Goal: Task Accomplishment & Management: Use online tool/utility

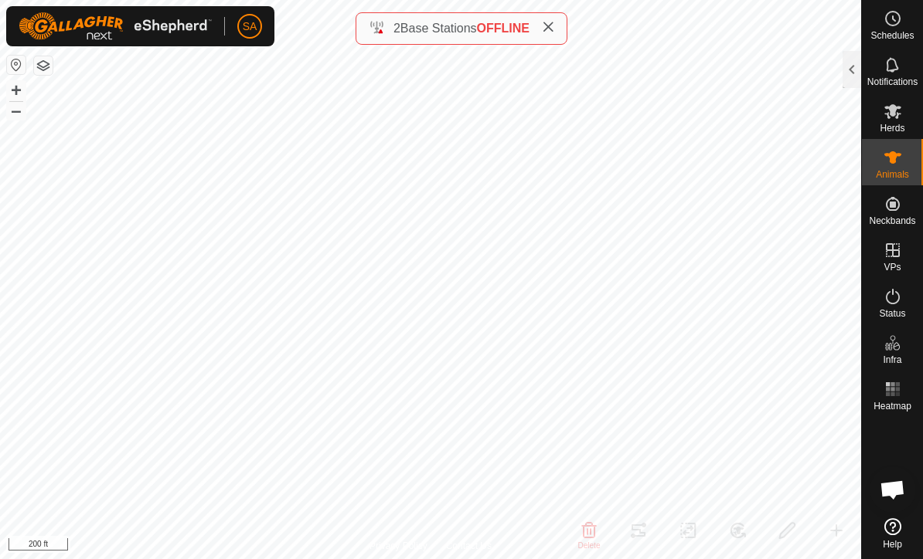
scroll to position [2033, 0]
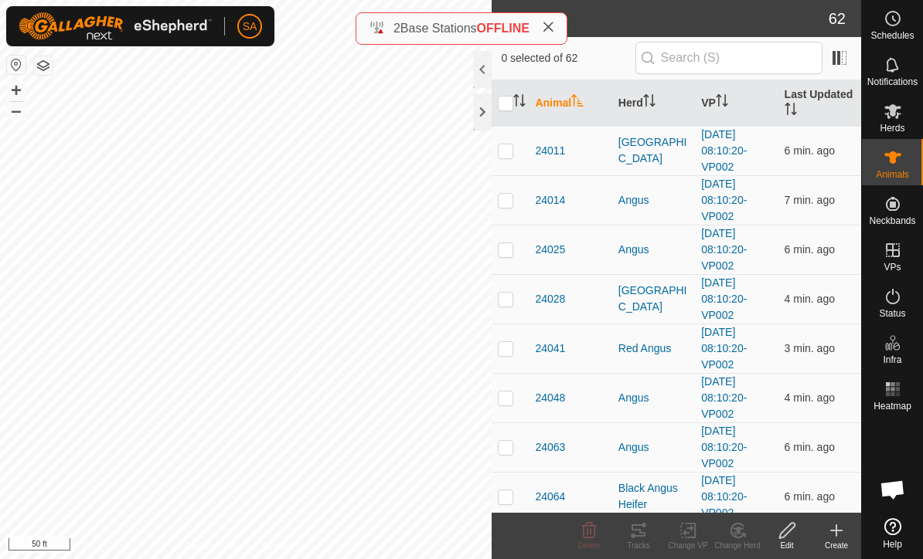
click at [481, 115] on div at bounding box center [482, 112] width 19 height 37
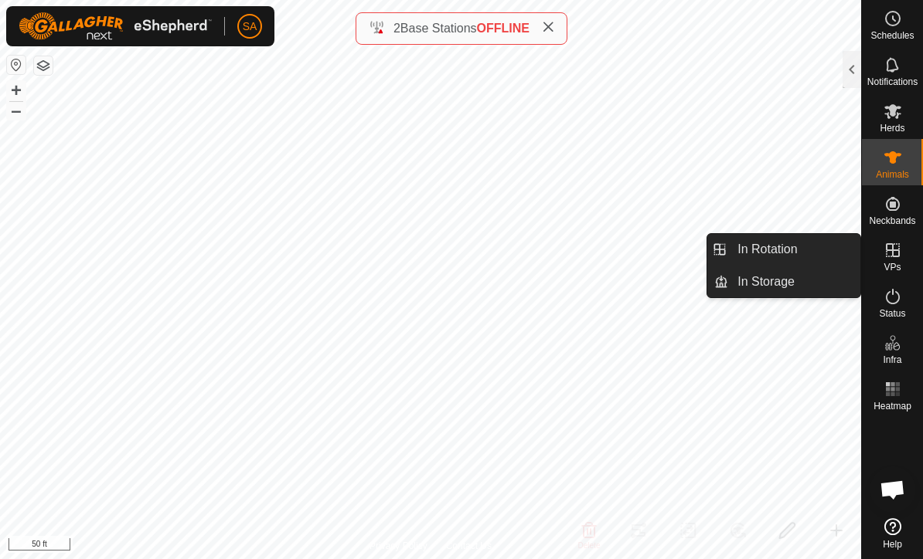
click at [817, 256] on link "In Rotation" at bounding box center [794, 249] width 132 height 31
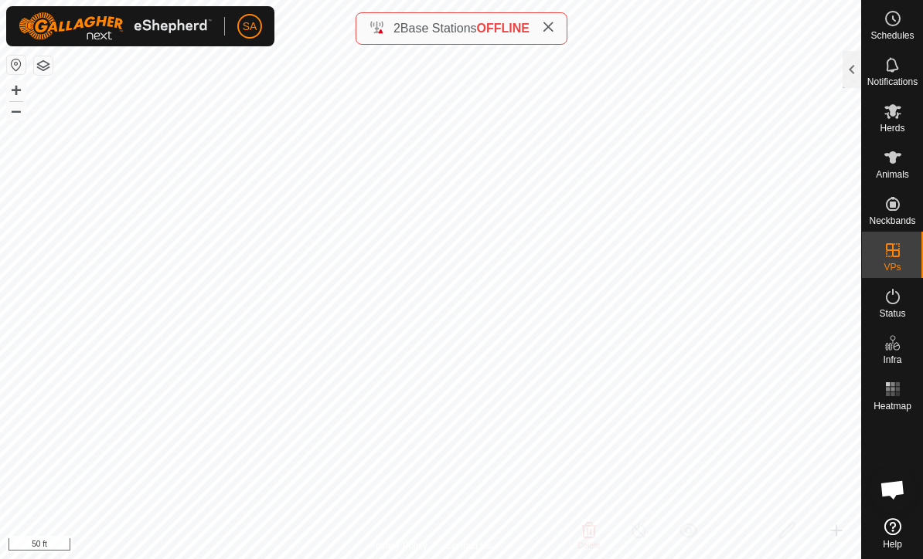
click at [855, 73] on div at bounding box center [851, 69] width 19 height 37
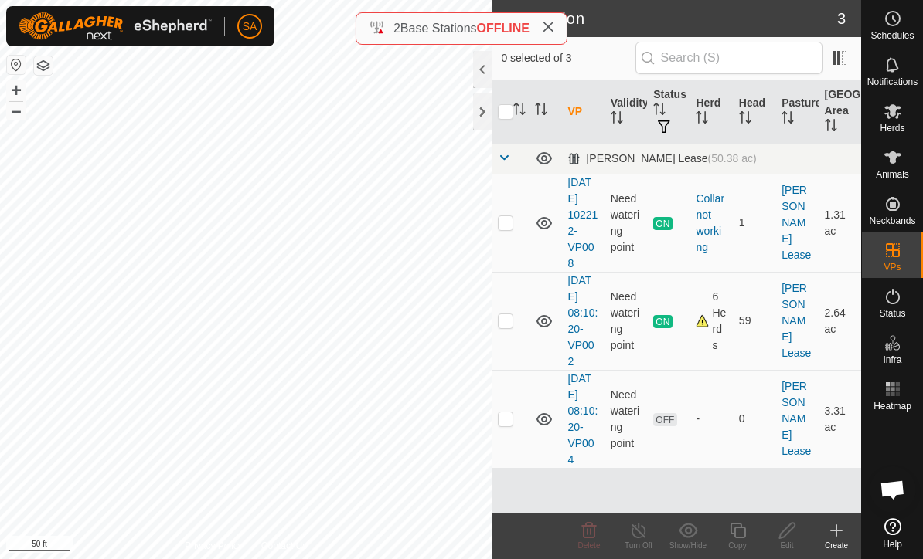
click at [506, 420] on p-checkbox at bounding box center [505, 419] width 15 height 12
click at [593, 533] on icon at bounding box center [589, 531] width 19 height 19
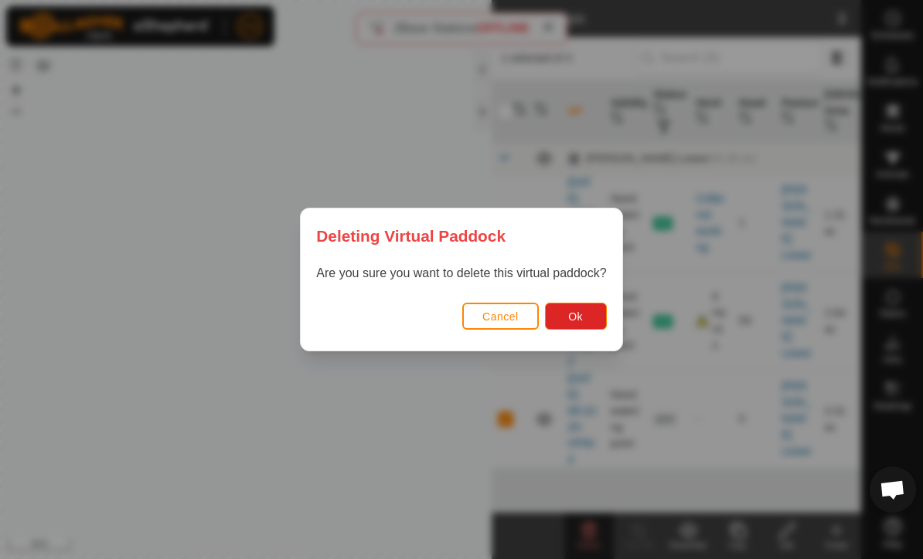
click at [579, 319] on span "Ok" at bounding box center [575, 317] width 15 height 12
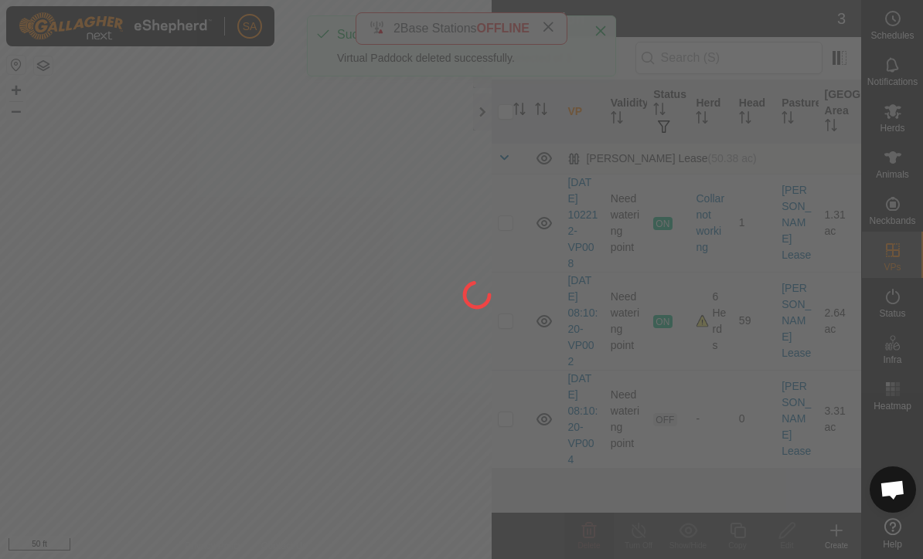
checkbox input "false"
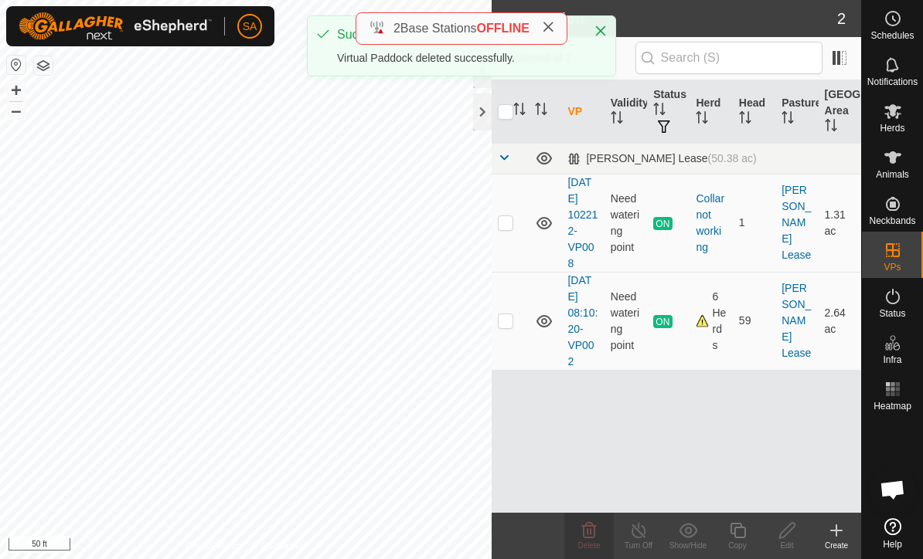
click at [482, 117] on div at bounding box center [482, 112] width 19 height 37
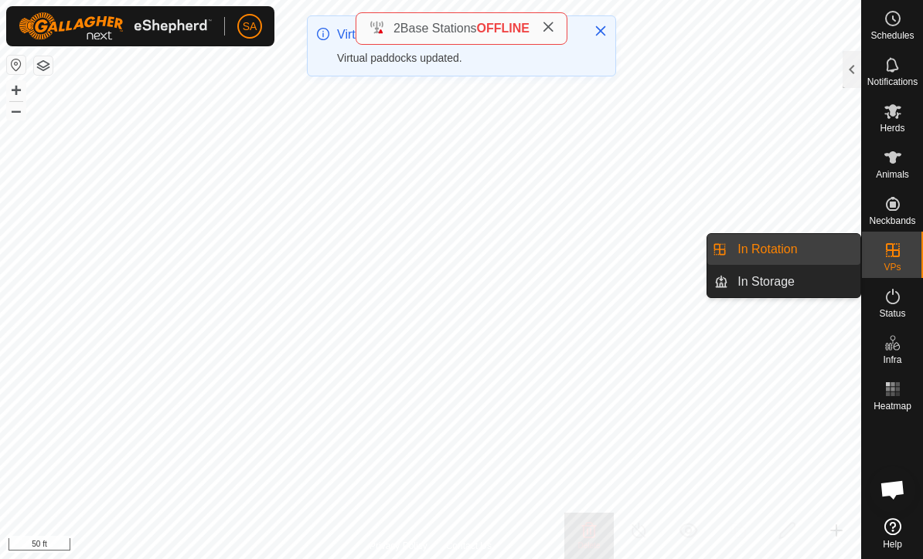
click at [806, 250] on link "In Rotation" at bounding box center [794, 249] width 132 height 31
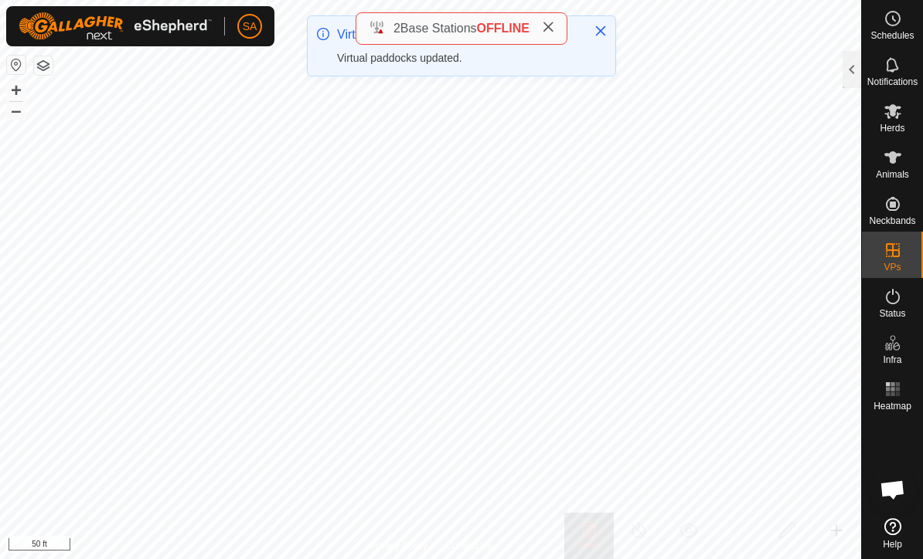
click at [853, 70] on div at bounding box center [851, 69] width 19 height 37
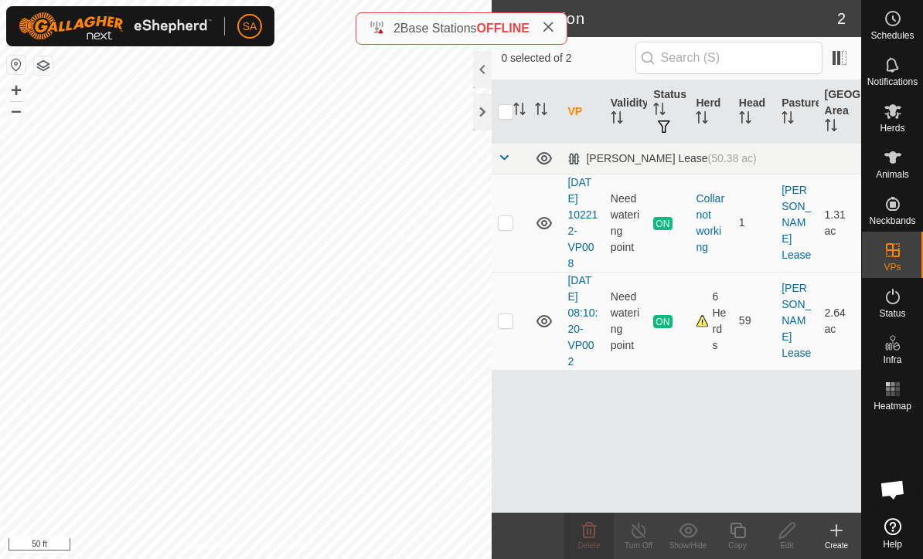
click at [514, 326] on td at bounding box center [509, 321] width 37 height 98
checkbox input "true"
click at [750, 536] on copy-svg-icon at bounding box center [736, 531] width 49 height 19
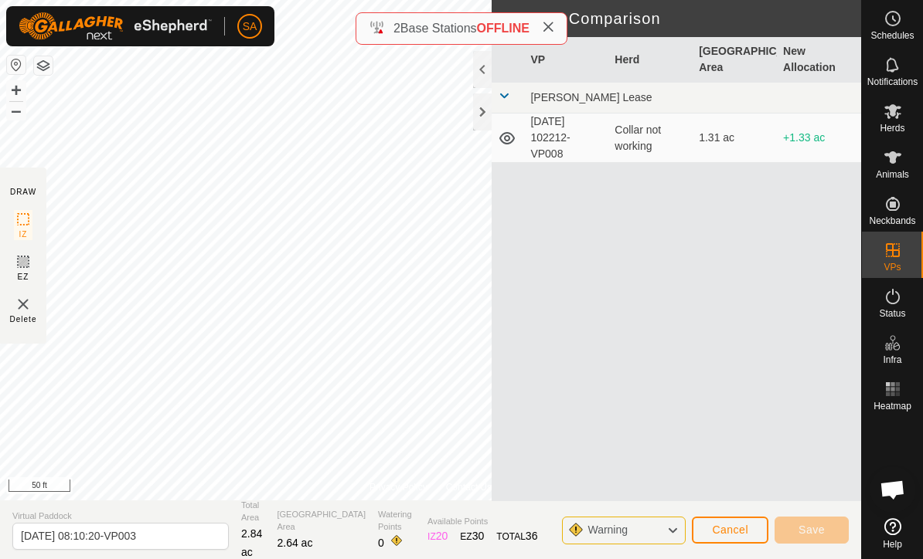
click at [485, 120] on div at bounding box center [482, 112] width 19 height 37
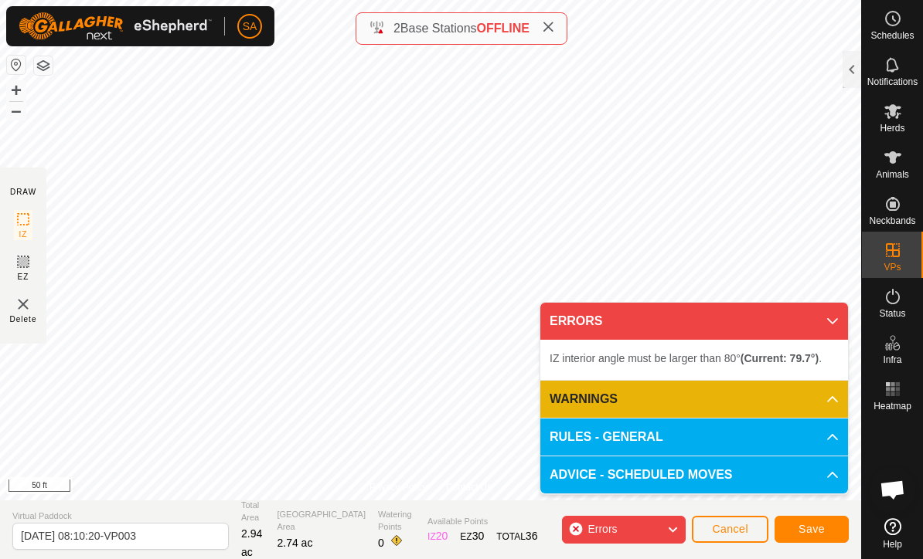
click at [837, 324] on icon at bounding box center [832, 321] width 12 height 12
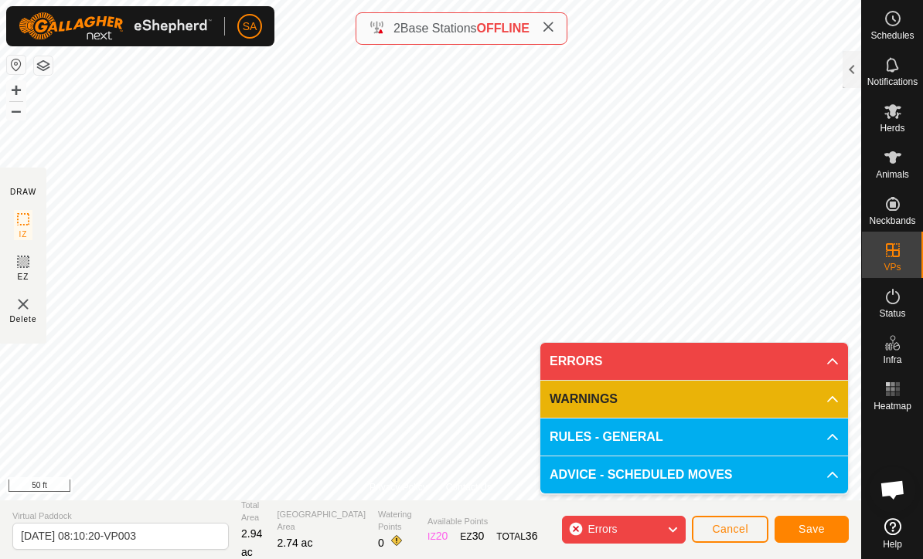
click at [833, 362] on icon at bounding box center [832, 361] width 12 height 12
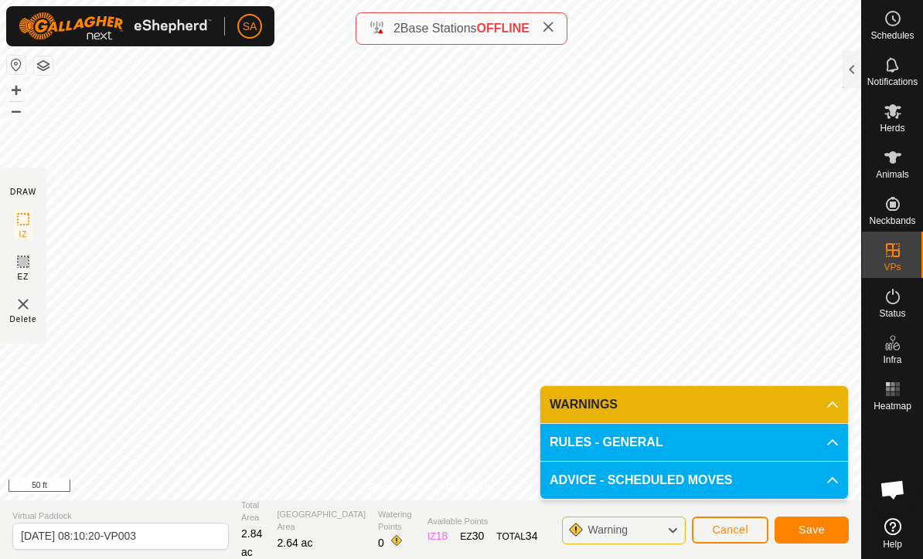
click at [824, 531] on span "Save" at bounding box center [811, 530] width 26 height 12
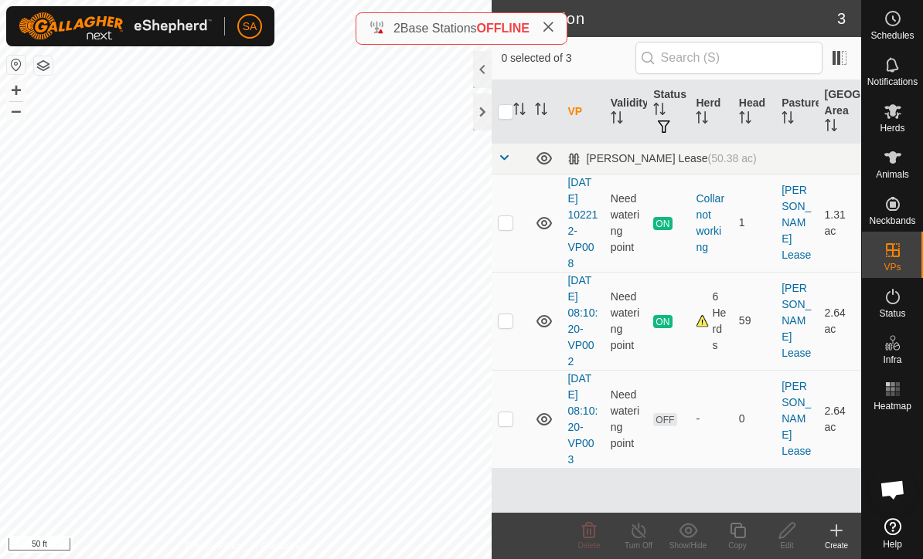
click at [697, 325] on div "6 Herds" at bounding box center [710, 321] width 30 height 65
click at [712, 325] on div "6 Herds" at bounding box center [710, 321] width 30 height 65
click at [499, 325] on p-checkbox at bounding box center [505, 321] width 15 height 12
click at [506, 318] on p-checkbox at bounding box center [505, 321] width 15 height 12
checkbox input "false"
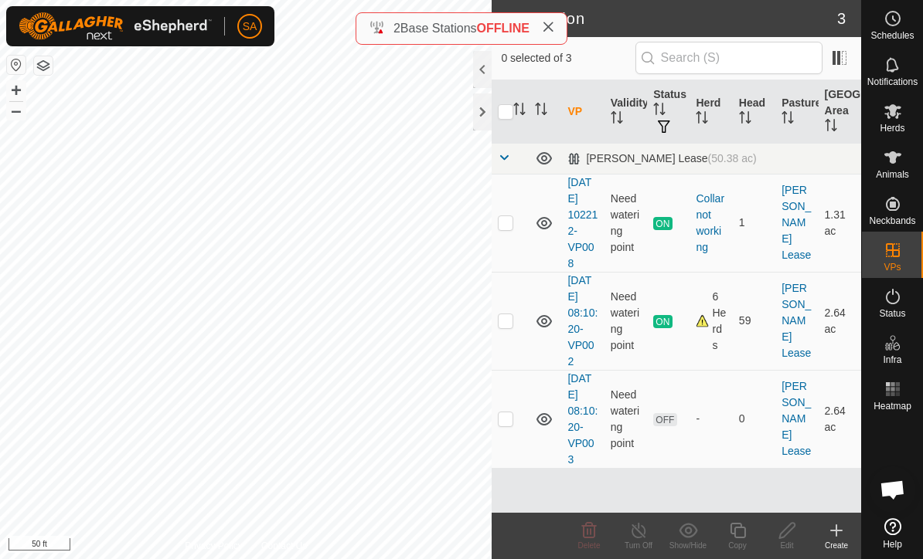
click at [515, 418] on td at bounding box center [509, 419] width 37 height 98
checkbox input "true"
click at [746, 533] on icon at bounding box center [737, 531] width 19 height 19
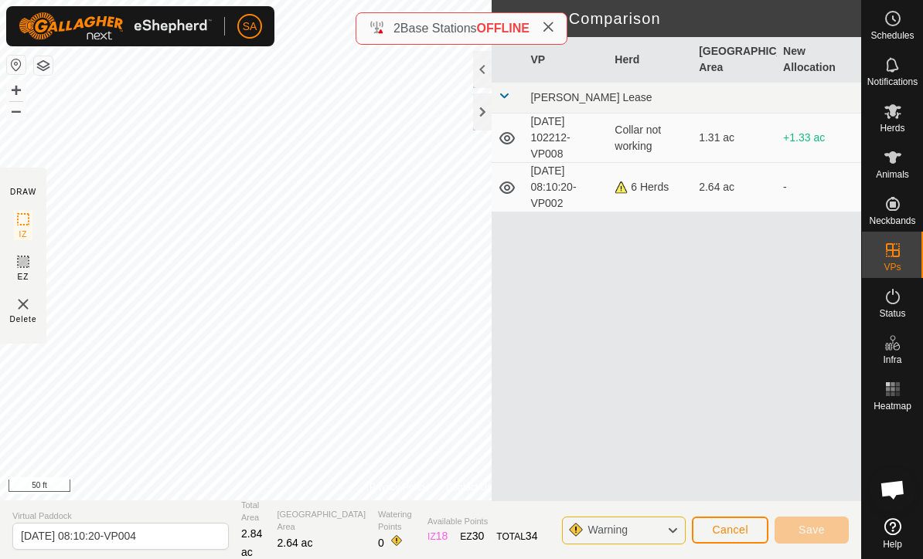
click at [491, 110] on div at bounding box center [482, 112] width 19 height 37
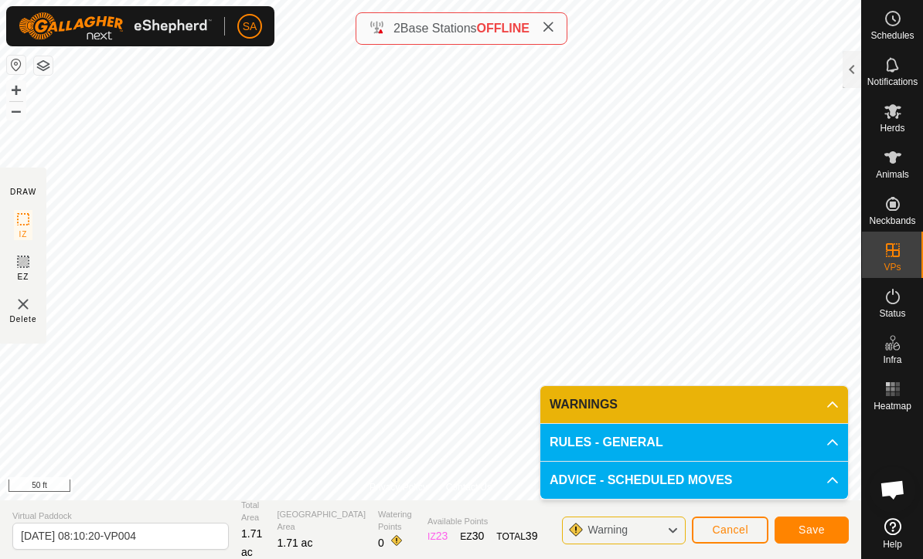
click at [819, 528] on span "Save" at bounding box center [811, 530] width 26 height 12
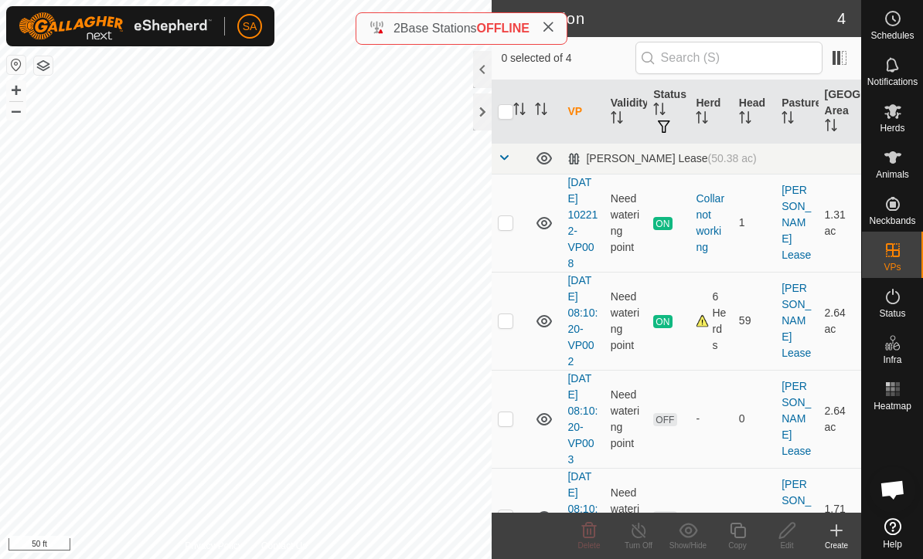
click at [513, 221] on p-checkbox at bounding box center [505, 222] width 15 height 12
checkbox input "true"
click at [902, 304] on es-activation-svg-icon at bounding box center [893, 296] width 28 height 25
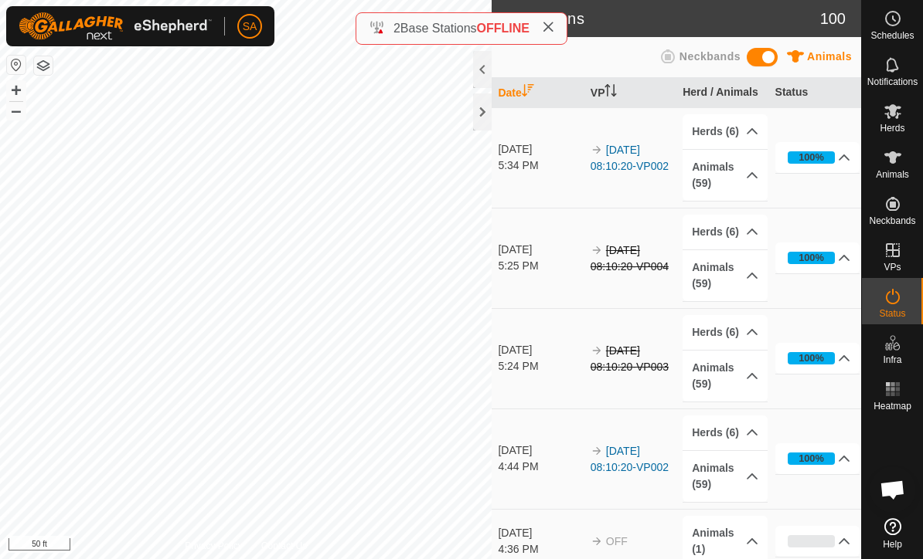
click at [505, 221] on td "Sep 25, 2025 5:25 PM" at bounding box center [537, 258] width 92 height 100
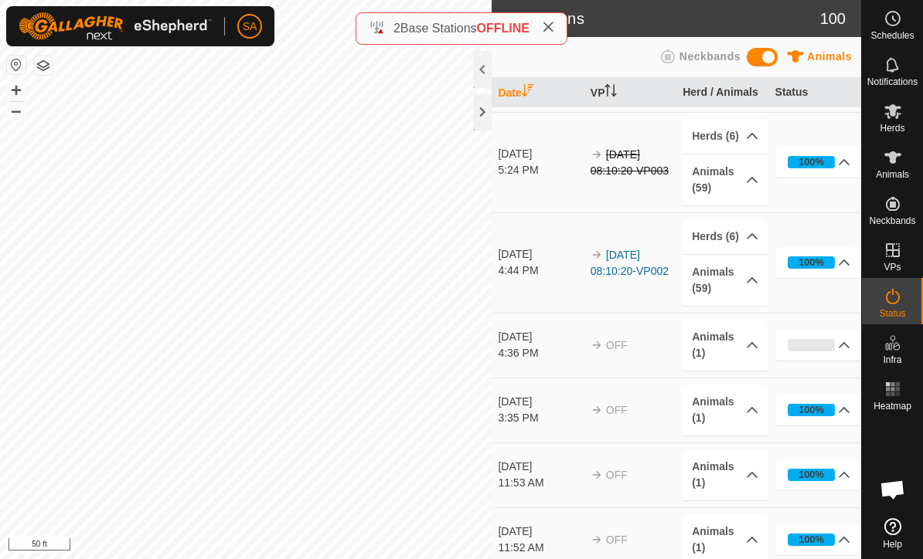
scroll to position [206, 0]
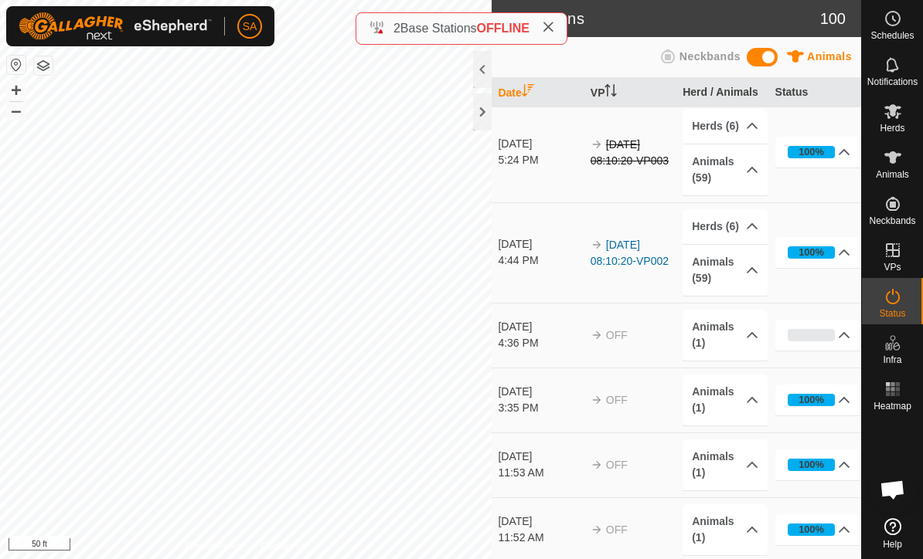
click at [844, 336] on icon at bounding box center [844, 335] width 12 height 12
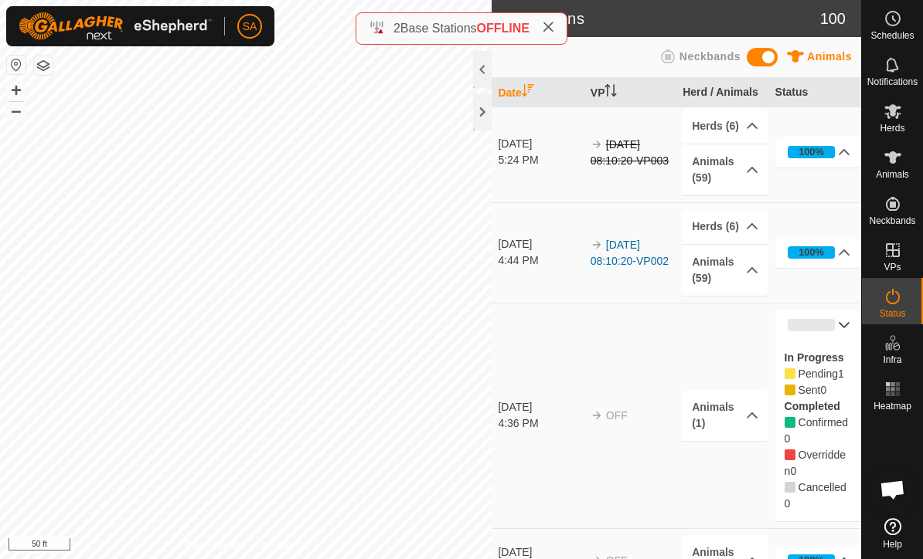
click at [744, 406] on p-accordion-header "Animals (1)" at bounding box center [724, 415] width 85 height 51
click at [901, 170] on span "Animals" at bounding box center [892, 174] width 33 height 9
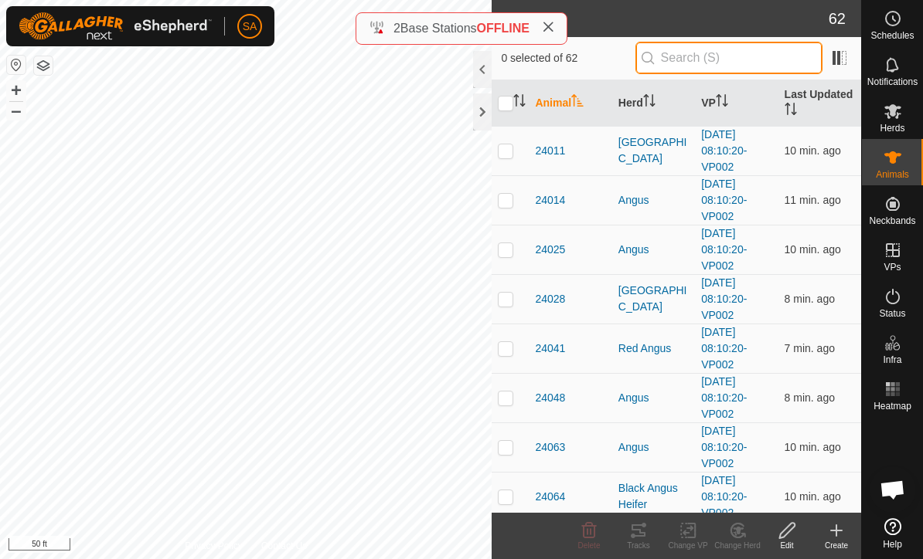
click at [719, 69] on input "text" at bounding box center [728, 58] width 187 height 32
type input "24069"
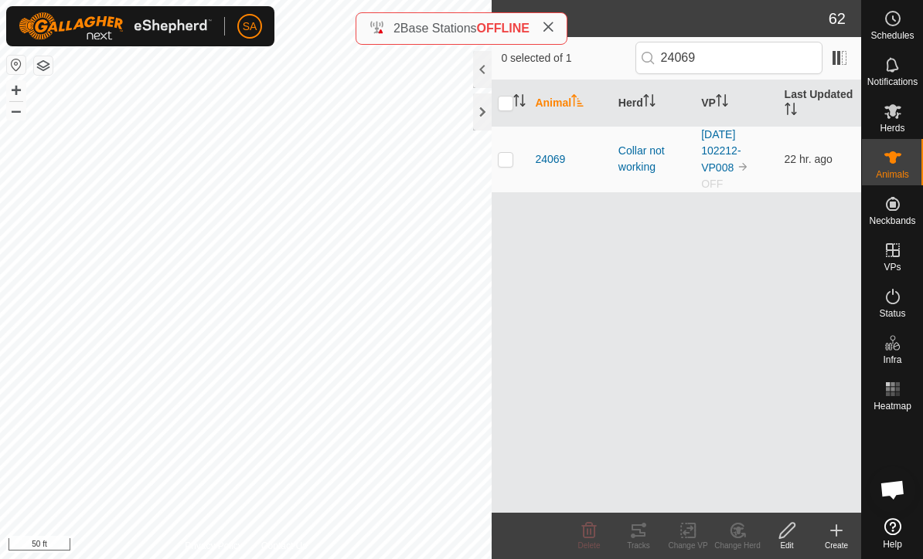
click at [558, 160] on span "24069" at bounding box center [550, 159] width 30 height 16
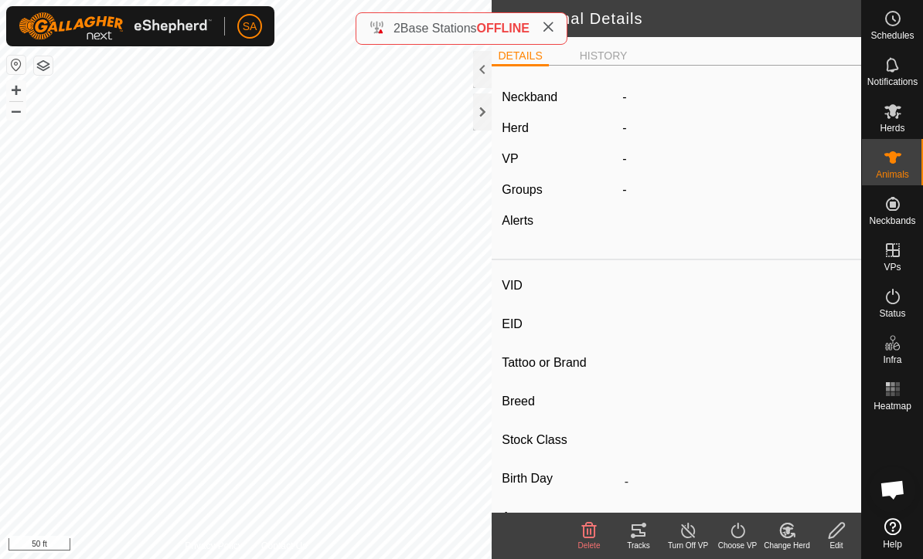
type input "24069"
type input "840003288551180"
type input "24069"
type input "Speckled Park"
type input "26J 013B"
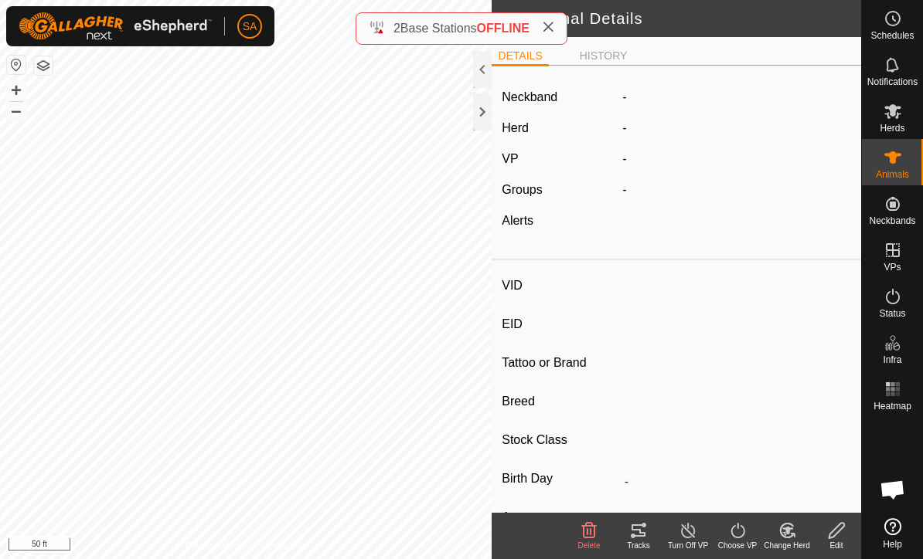
type input "0 kg"
type input "-"
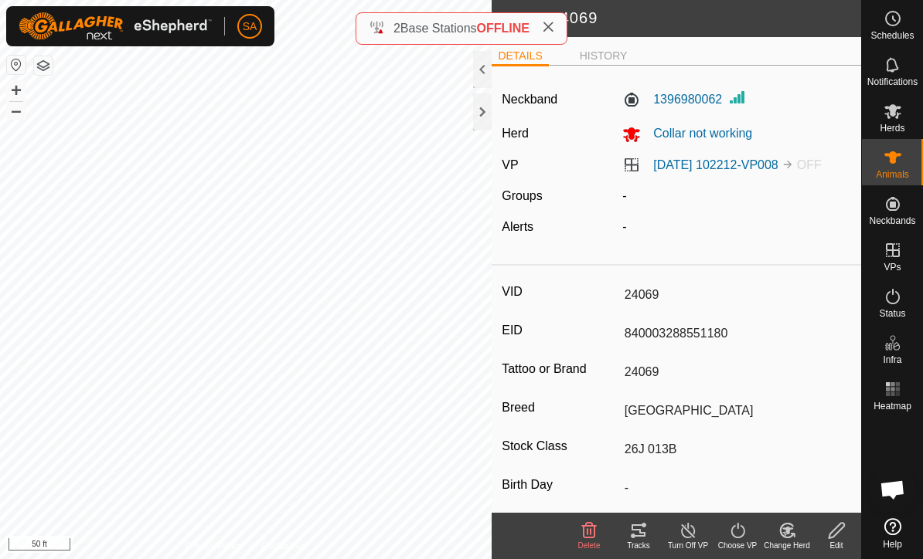
click at [599, 534] on delete-svg-icon at bounding box center [588, 531] width 49 height 19
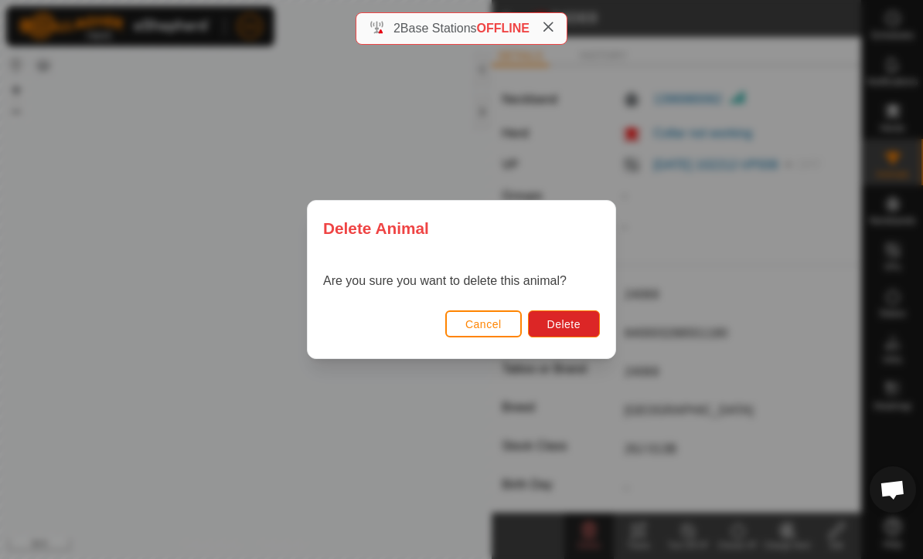
click at [575, 319] on span "Delete" at bounding box center [563, 324] width 33 height 12
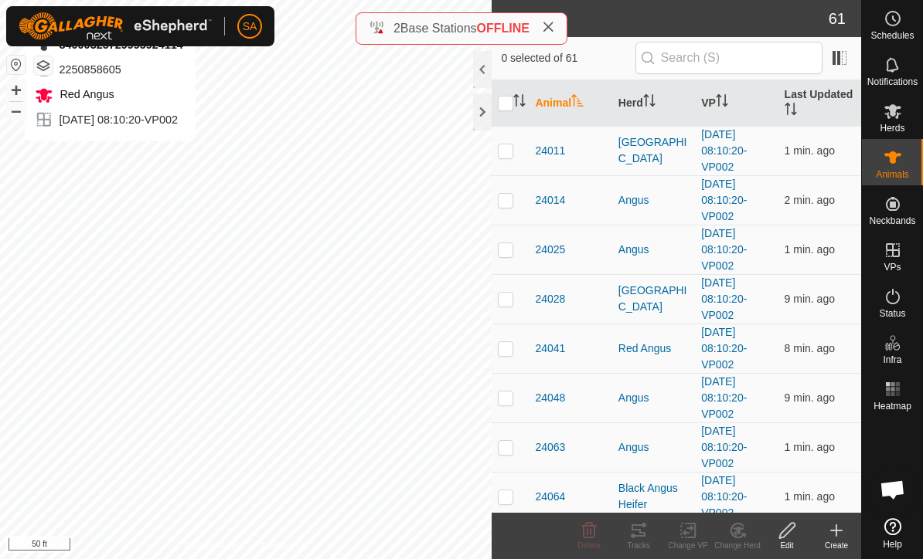
click at [481, 111] on div at bounding box center [482, 112] width 19 height 37
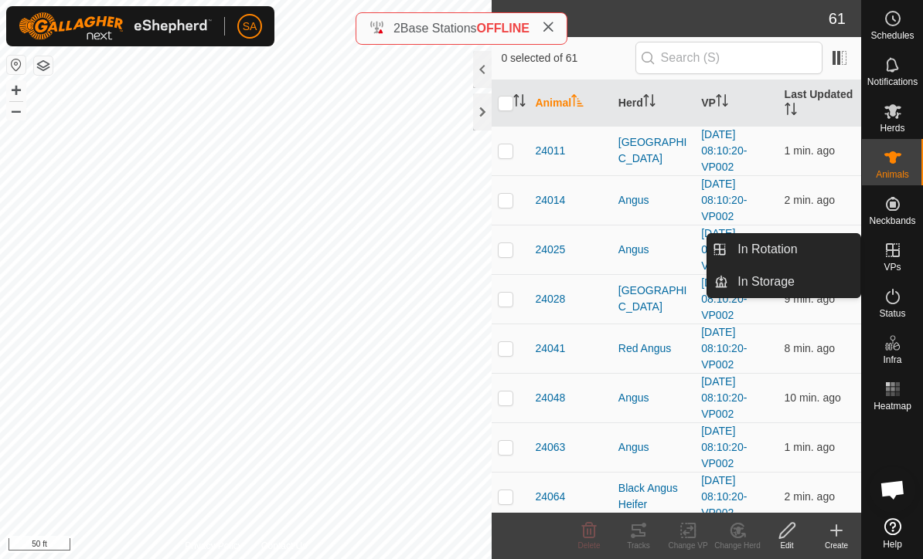
click at [803, 253] on link "In Rotation" at bounding box center [794, 249] width 132 height 31
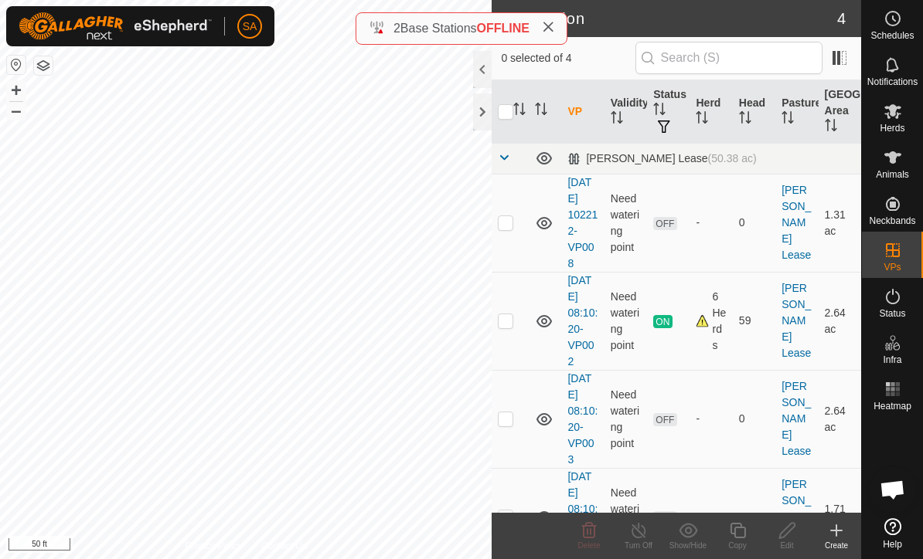
click at [510, 217] on p-checkbox at bounding box center [505, 222] width 15 height 12
click at [593, 536] on icon at bounding box center [589, 531] width 19 height 19
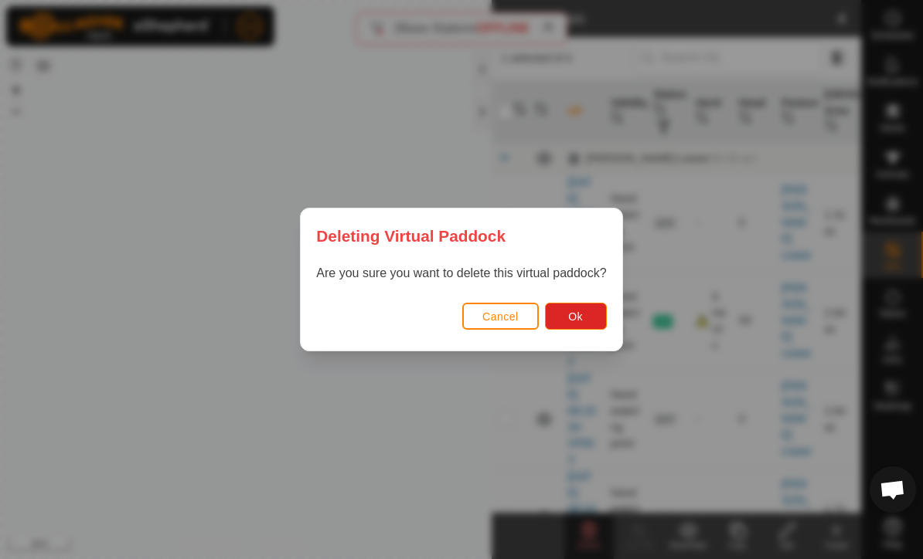
click at [573, 316] on span "Ok" at bounding box center [575, 317] width 15 height 12
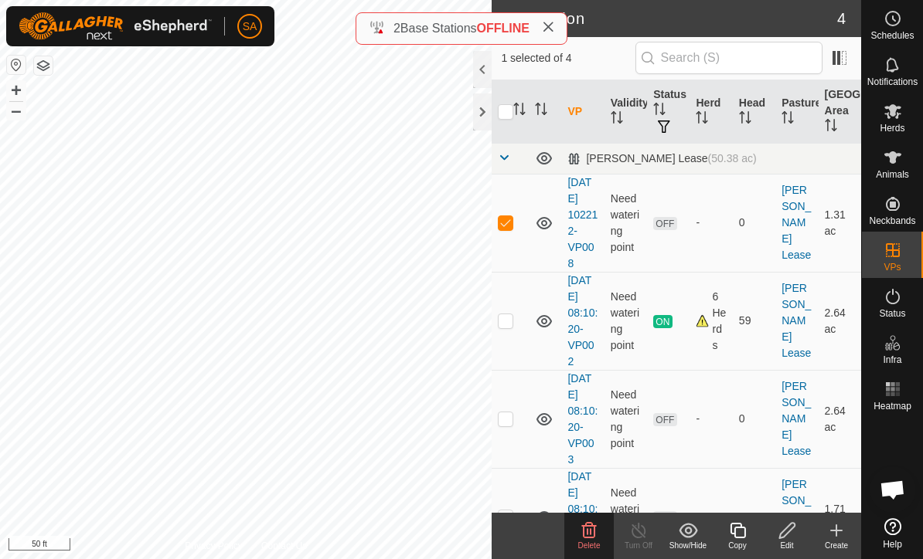
click at [508, 219] on p-checkbox at bounding box center [505, 222] width 15 height 12
click at [549, 220] on icon at bounding box center [544, 223] width 19 height 19
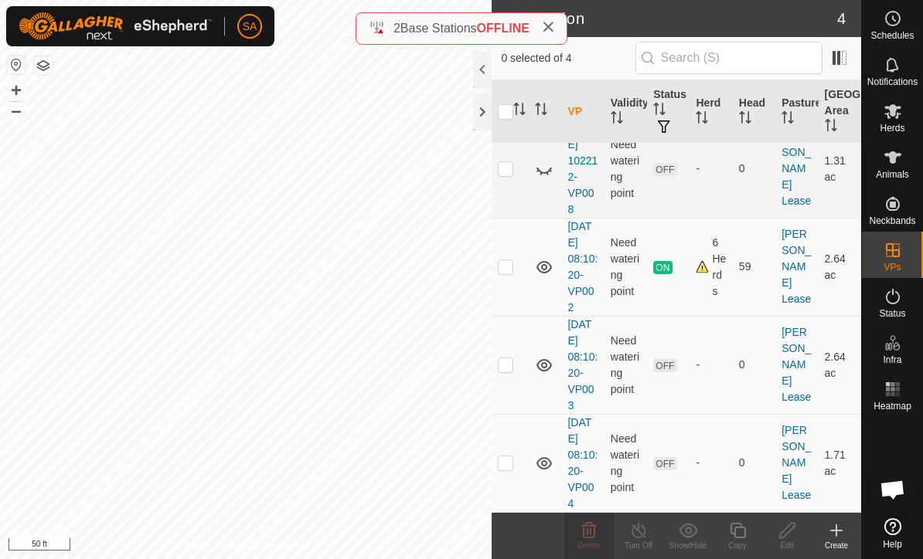
scroll to position [53, 0]
click at [547, 369] on icon at bounding box center [544, 366] width 19 height 19
click at [553, 455] on icon at bounding box center [544, 464] width 19 height 19
click at [480, 111] on div at bounding box center [482, 112] width 19 height 37
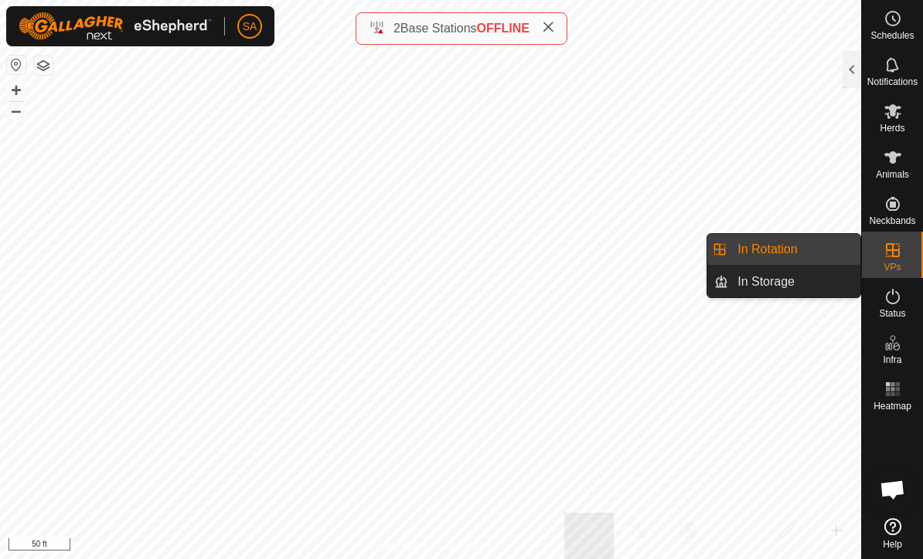
click at [818, 248] on link "In Rotation" at bounding box center [794, 249] width 132 height 31
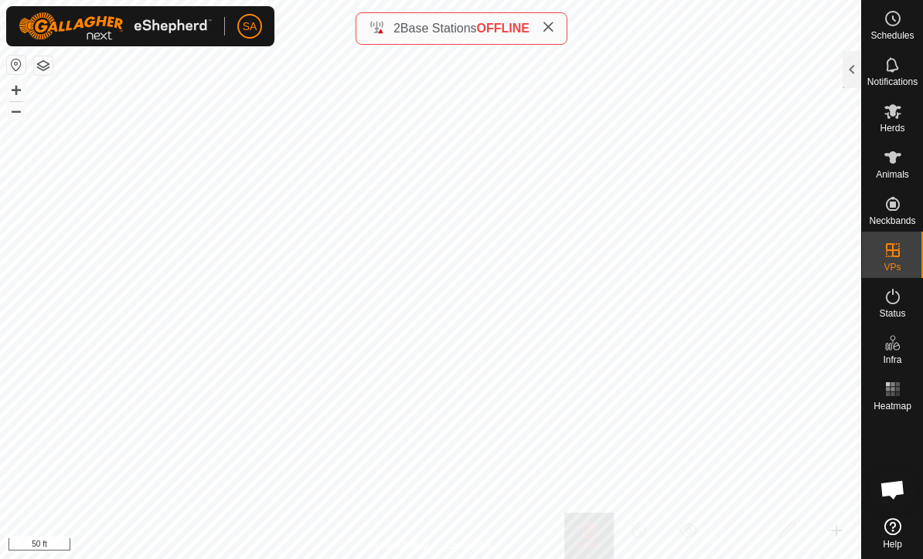
click at [852, 63] on div at bounding box center [851, 69] width 19 height 37
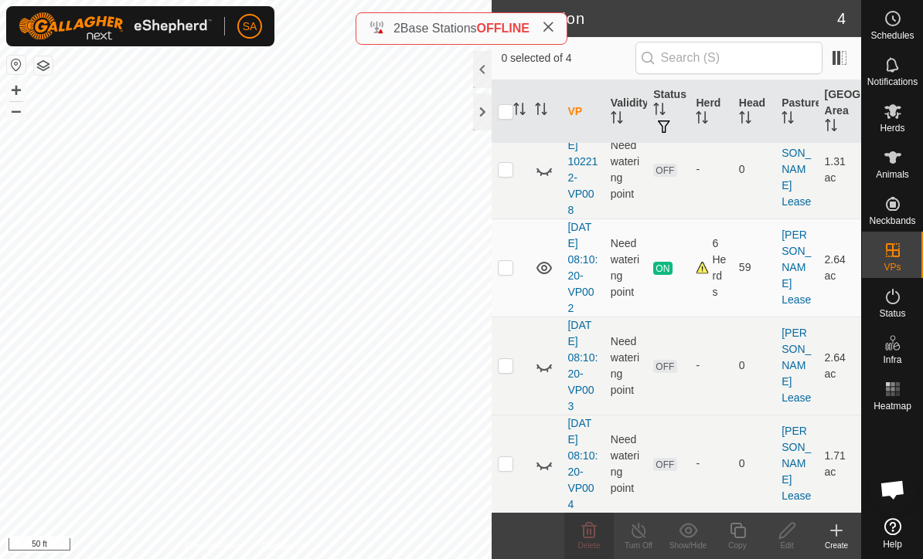
click at [543, 173] on icon at bounding box center [543, 171] width 15 height 6
click at [504, 168] on p-checkbox at bounding box center [505, 169] width 15 height 12
click at [602, 539] on delete-svg-icon at bounding box center [588, 531] width 49 height 19
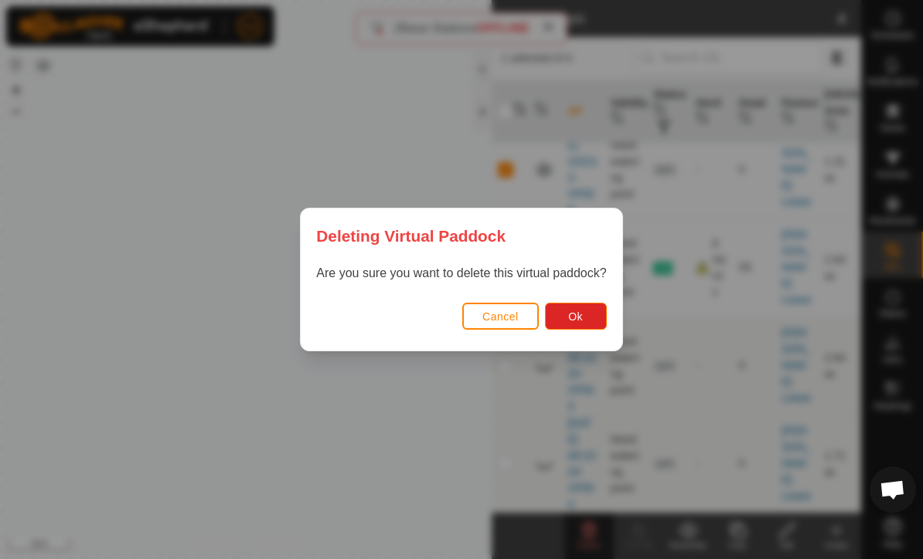
click at [580, 309] on button "Ok" at bounding box center [576, 316] width 62 height 27
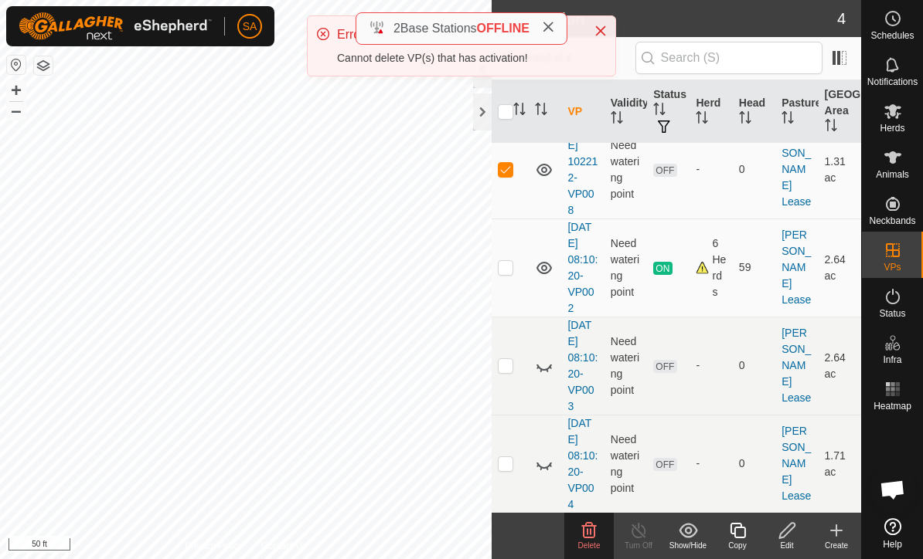
click at [485, 113] on div at bounding box center [482, 112] width 19 height 37
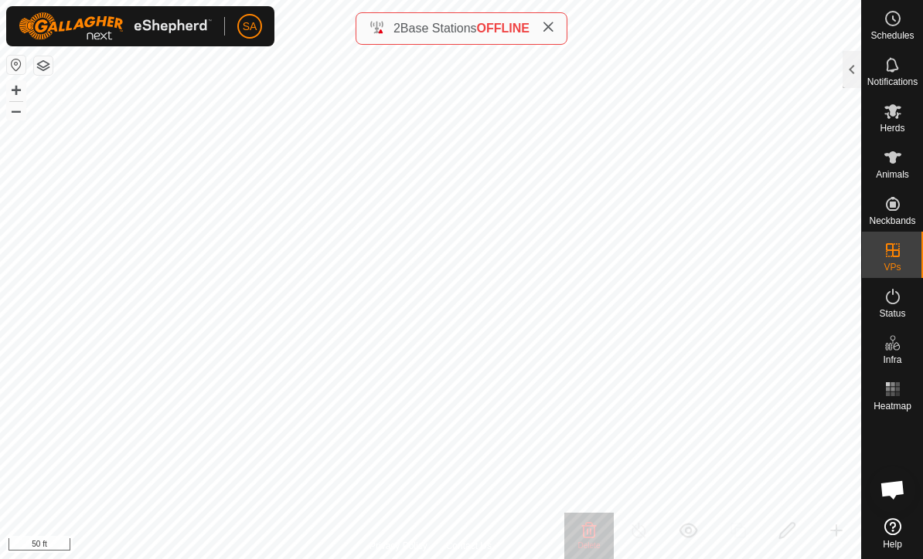
click at [853, 65] on div at bounding box center [851, 69] width 19 height 37
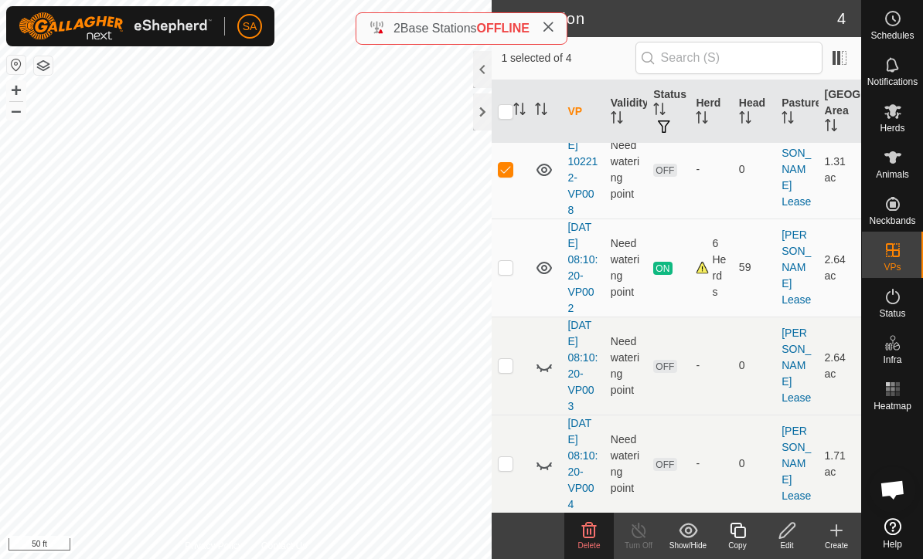
click at [512, 172] on p-checkbox at bounding box center [505, 169] width 15 height 12
checkbox input "false"
click at [517, 369] on td at bounding box center [509, 366] width 37 height 98
click at [505, 362] on p-checkbox at bounding box center [505, 365] width 15 height 12
checkbox input "false"
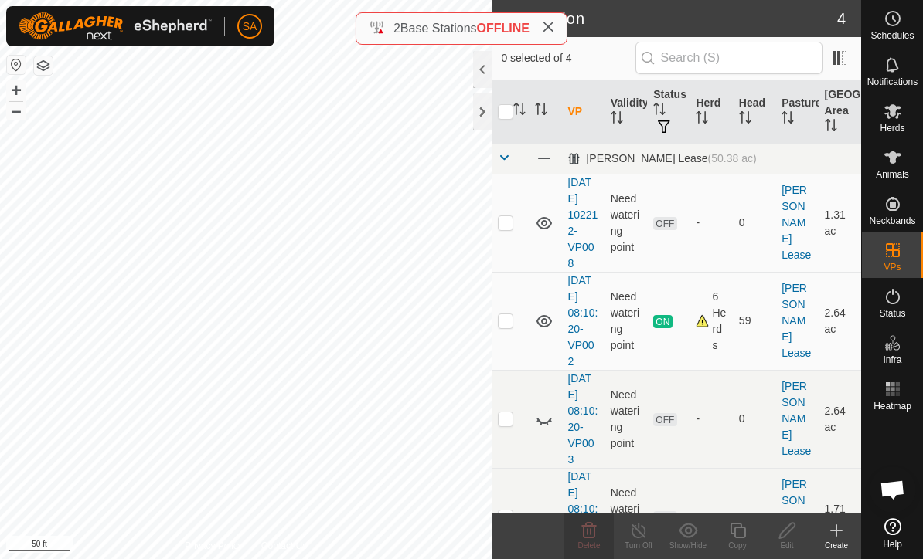
scroll to position [0, 0]
click at [509, 223] on p-checkbox at bounding box center [505, 222] width 15 height 12
click at [597, 537] on icon at bounding box center [589, 531] width 19 height 19
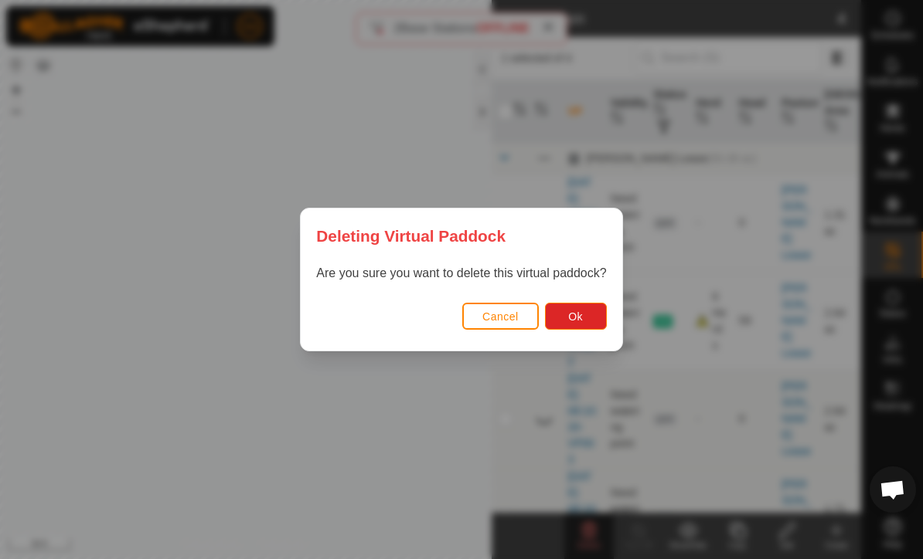
click at [591, 312] on button "Ok" at bounding box center [576, 316] width 62 height 27
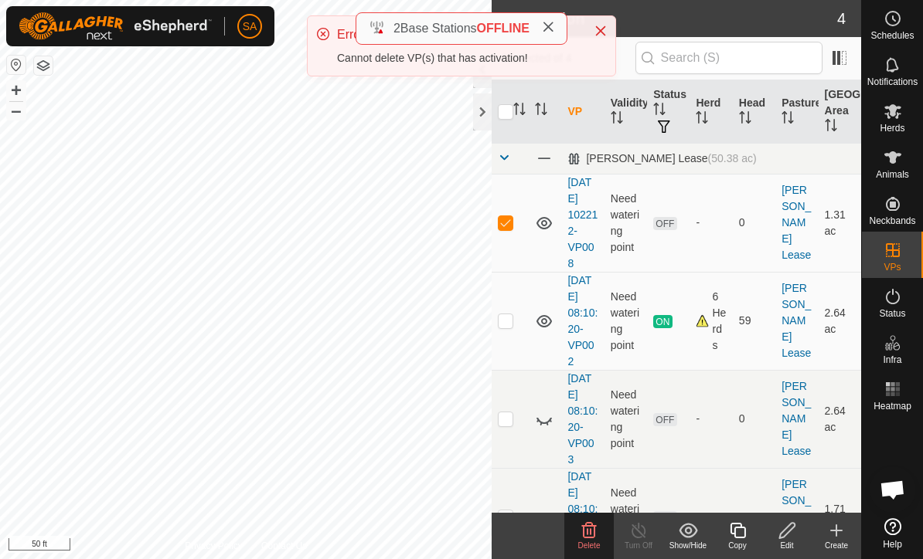
click at [478, 124] on div at bounding box center [482, 112] width 19 height 37
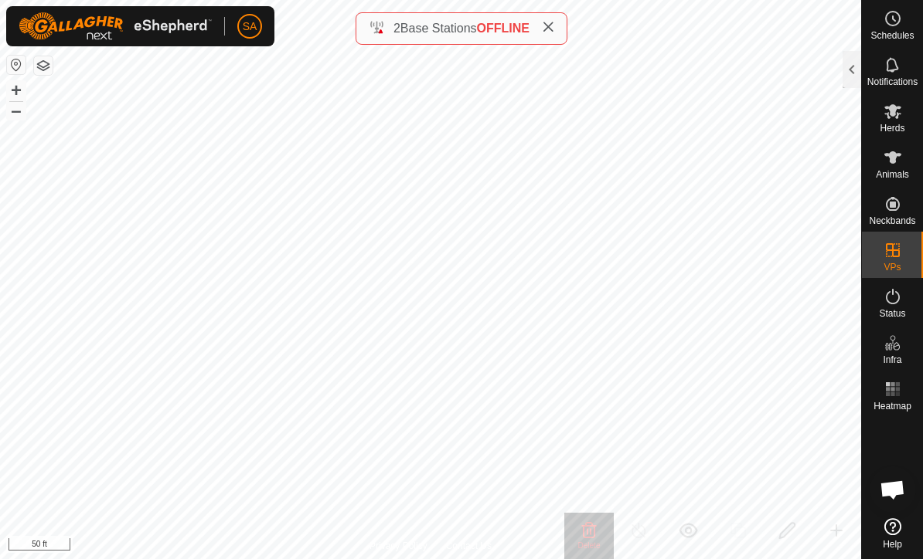
click at [859, 70] on div at bounding box center [851, 69] width 19 height 37
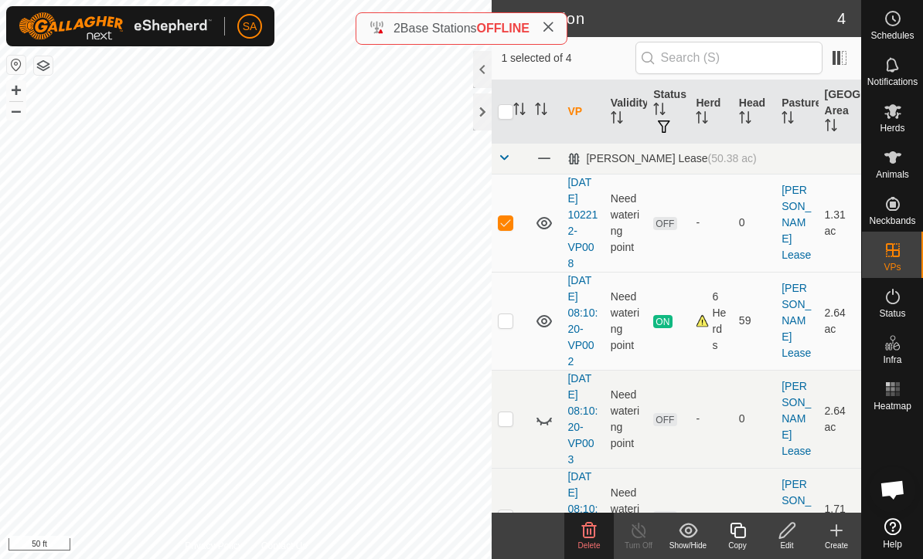
click at [508, 213] on td at bounding box center [509, 223] width 37 height 98
checkbox input "false"
click at [515, 417] on td at bounding box center [509, 419] width 37 height 98
checkbox input "true"
click at [548, 417] on icon at bounding box center [544, 419] width 19 height 19
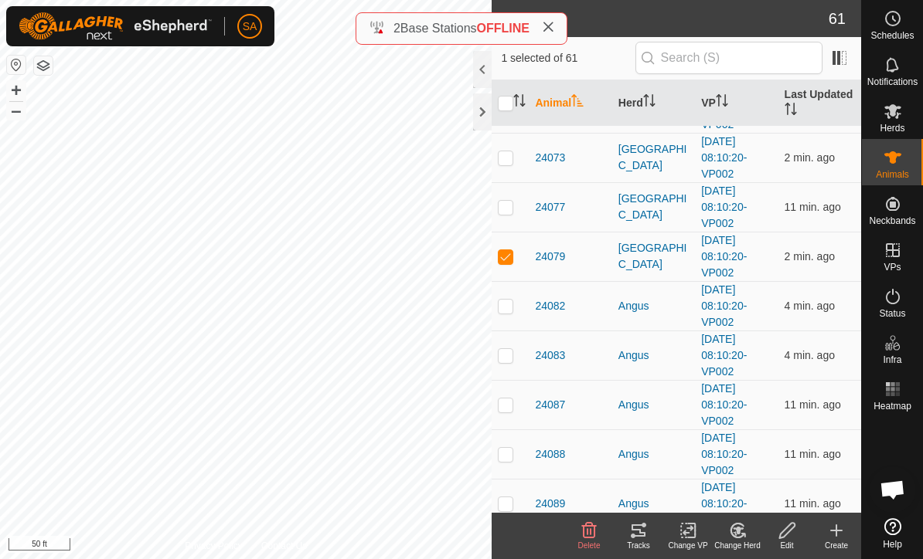
scroll to position [513, 0]
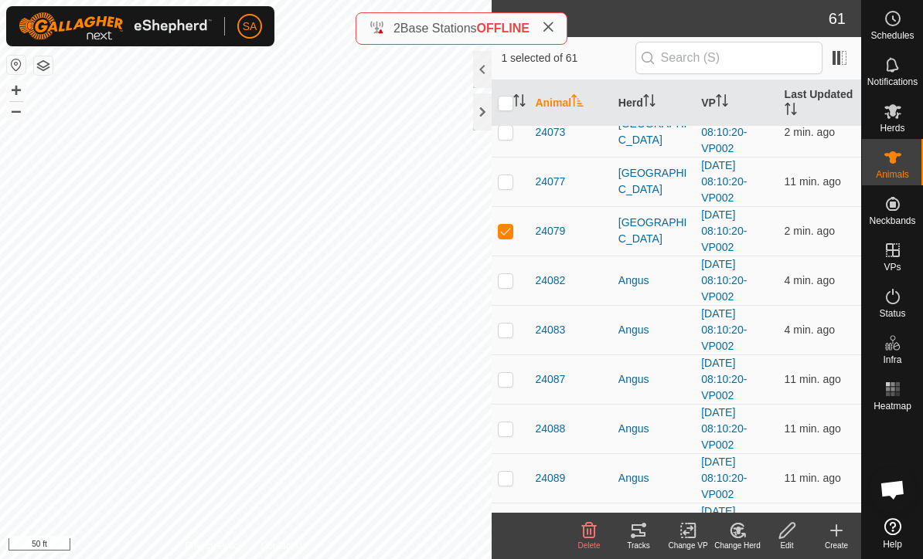
checkbox input "false"
checkbox input "true"
click at [478, 110] on div at bounding box center [482, 112] width 19 height 37
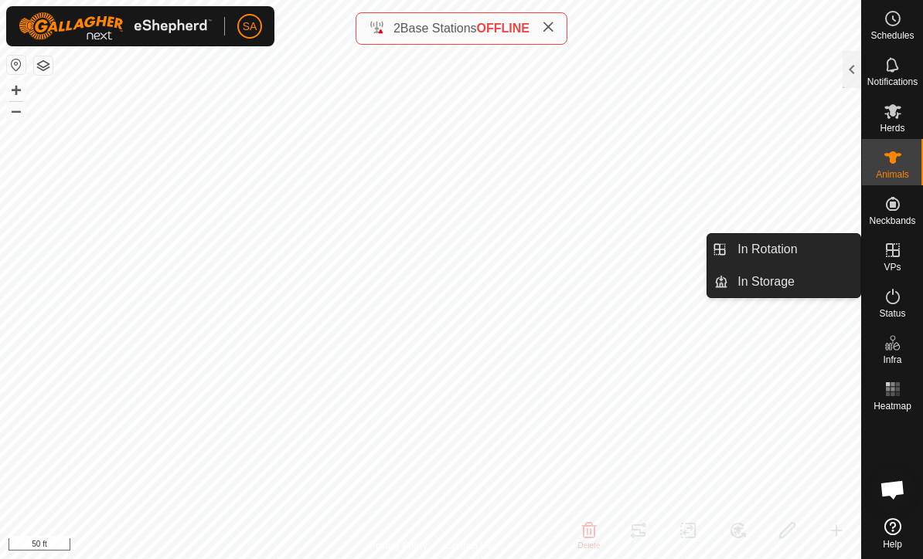
click at [818, 243] on link "In Rotation" at bounding box center [794, 249] width 132 height 31
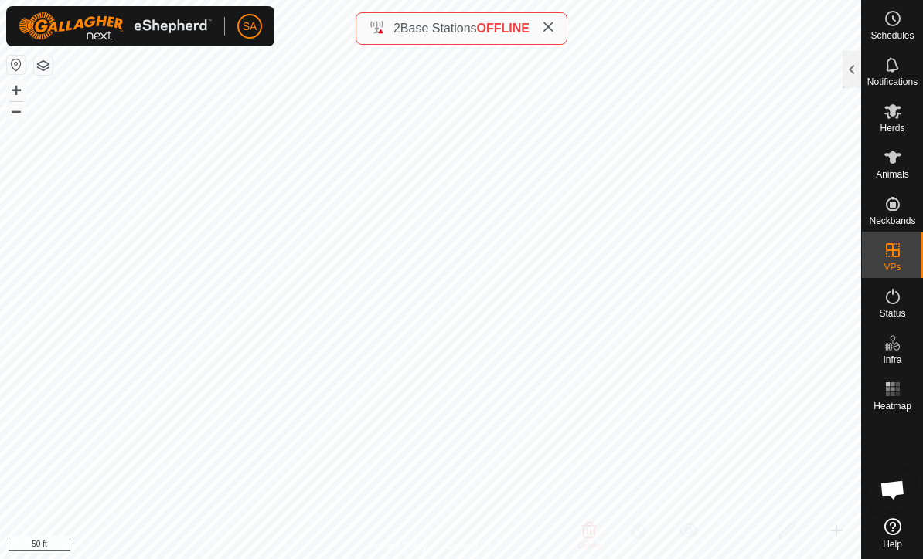
click at [852, 75] on div at bounding box center [851, 69] width 19 height 37
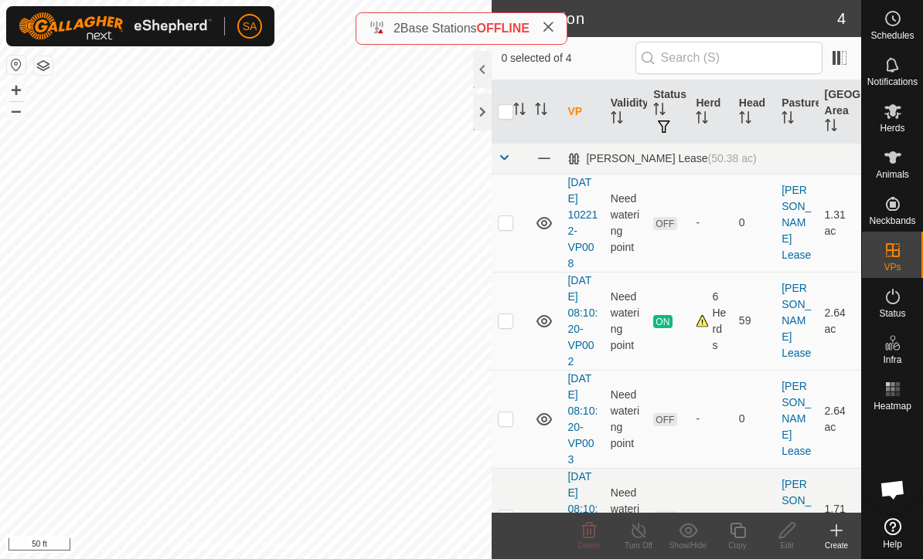
click at [508, 420] on p-checkbox at bounding box center [505, 419] width 15 height 12
click at [506, 426] on td at bounding box center [509, 419] width 37 height 98
click at [553, 217] on icon at bounding box center [544, 223] width 19 height 19
click at [502, 424] on p-checkbox at bounding box center [505, 419] width 15 height 12
checkbox input "true"
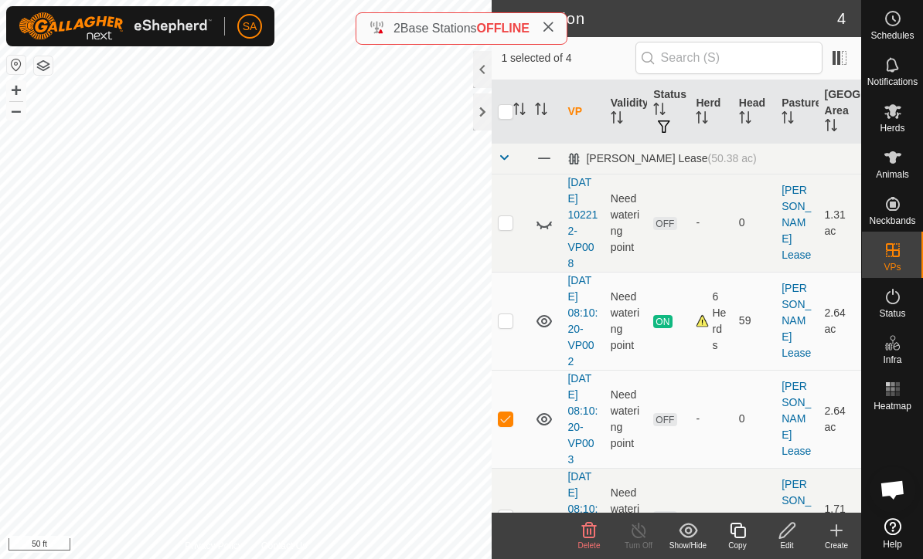
click at [748, 537] on copy-svg-icon at bounding box center [736, 531] width 49 height 19
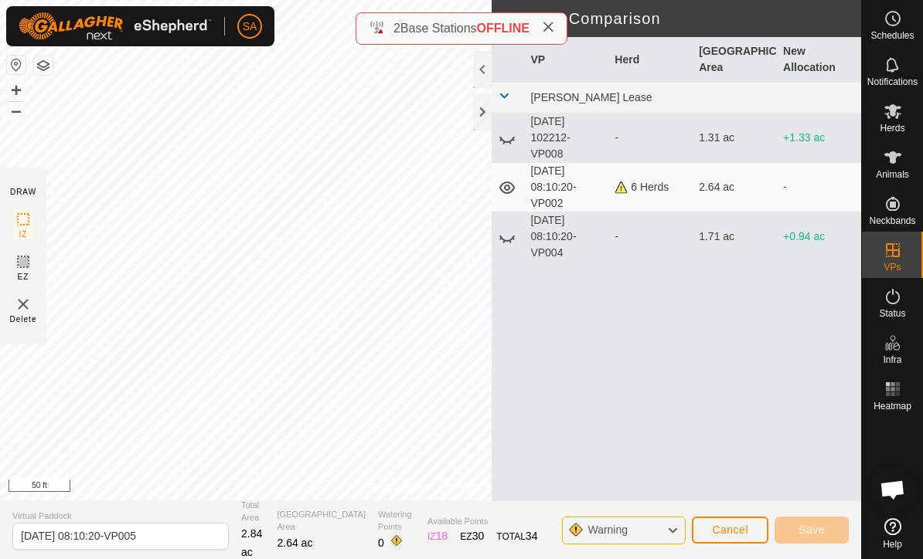
click at [490, 111] on div at bounding box center [482, 112] width 19 height 37
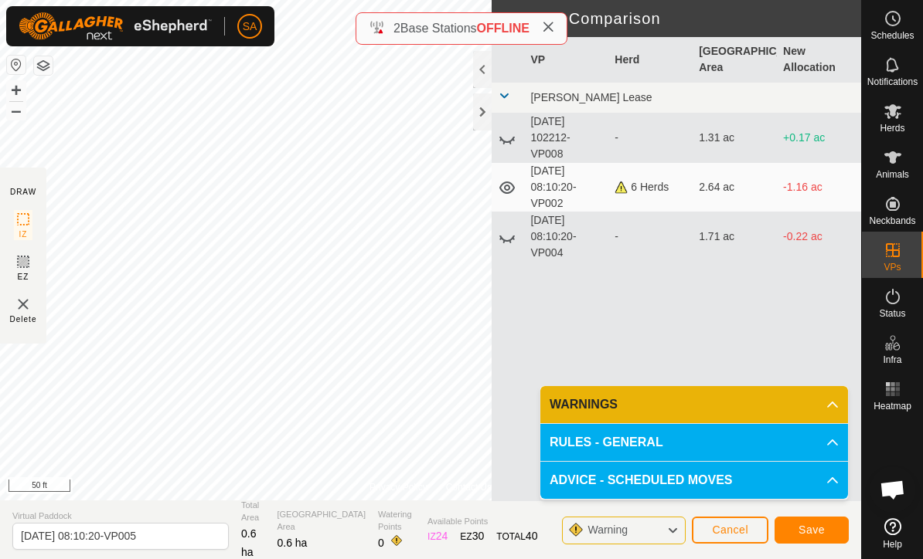
click at [829, 532] on button "Save" at bounding box center [811, 530] width 74 height 27
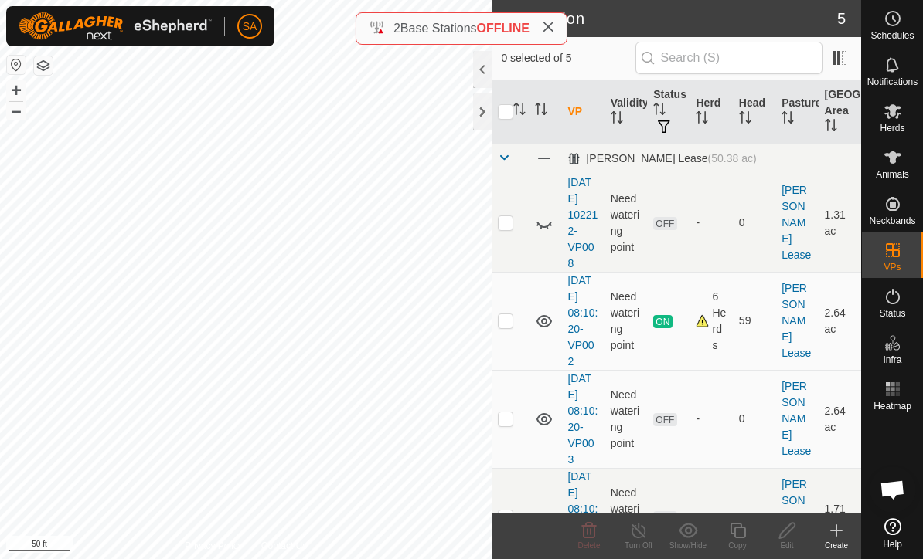
click at [507, 546] on footer "Delete Turn Off Show/Hide Copy Edit Create" at bounding box center [675, 536] width 369 height 46
click at [507, 544] on footer "Delete Turn Off Show/Hide Copy Edit Create" at bounding box center [675, 536] width 369 height 46
click at [488, 114] on div at bounding box center [482, 112] width 19 height 37
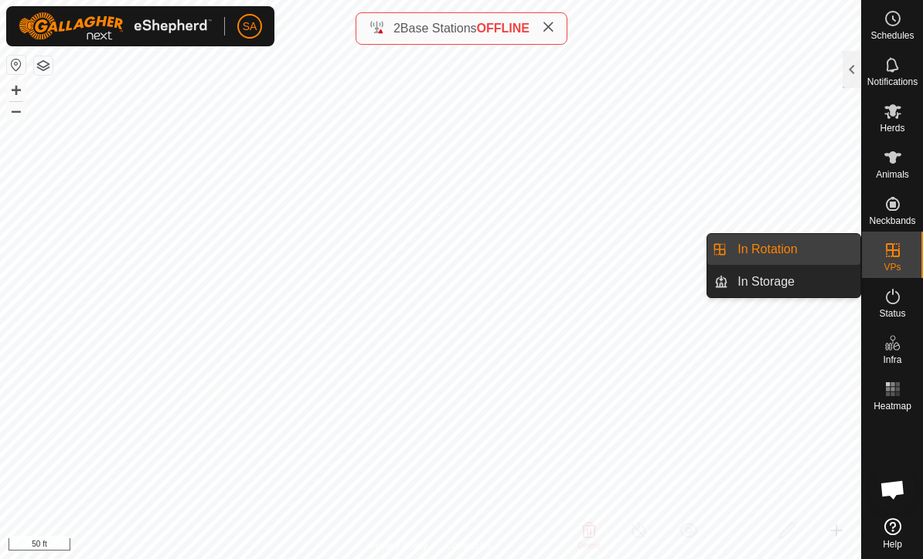
click at [829, 251] on link "In Rotation" at bounding box center [794, 249] width 132 height 31
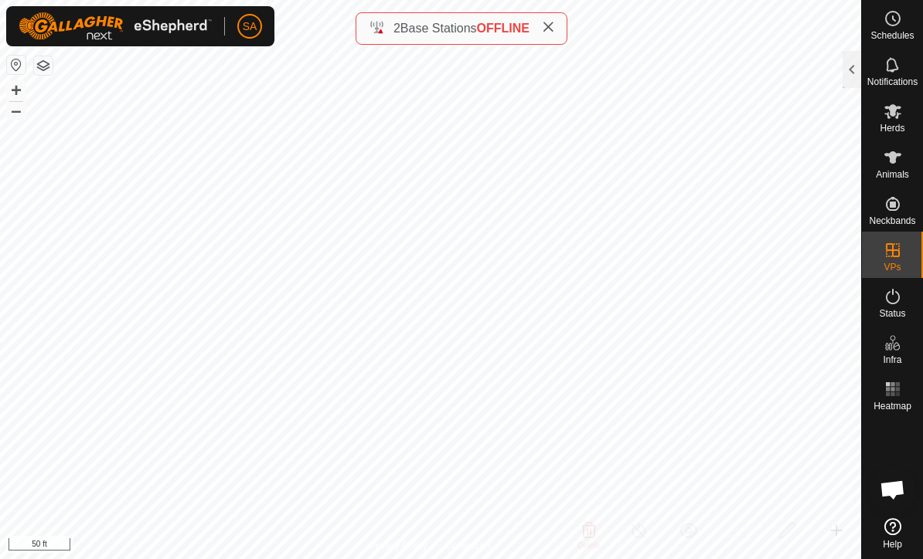
click at [859, 55] on div at bounding box center [851, 69] width 19 height 37
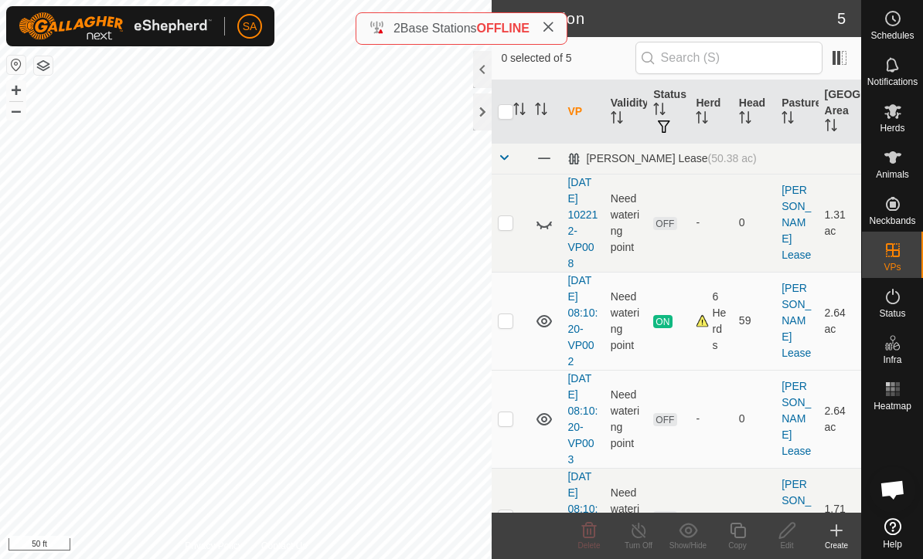
click at [512, 422] on p-checkbox at bounding box center [505, 419] width 15 height 12
checkbox input "true"
click at [744, 531] on icon at bounding box center [736, 530] width 15 height 15
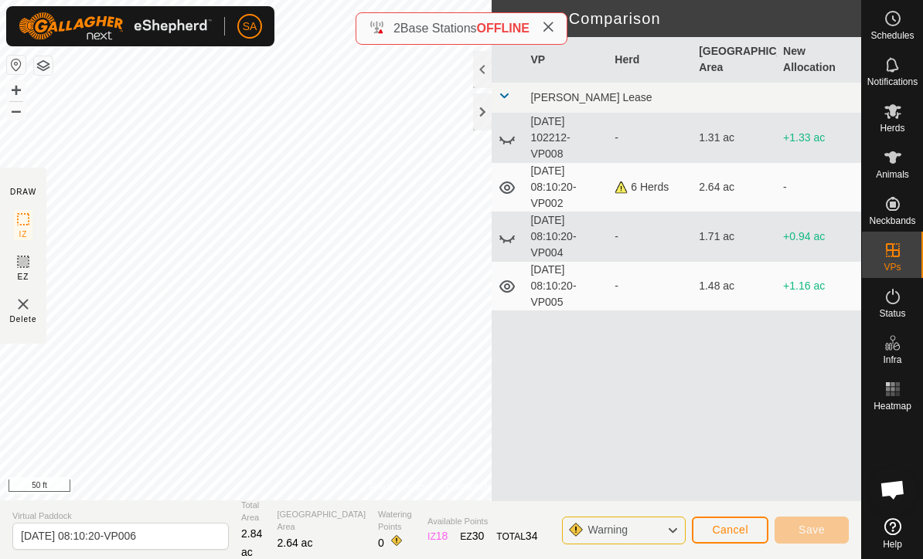
click at [478, 113] on div at bounding box center [482, 112] width 19 height 37
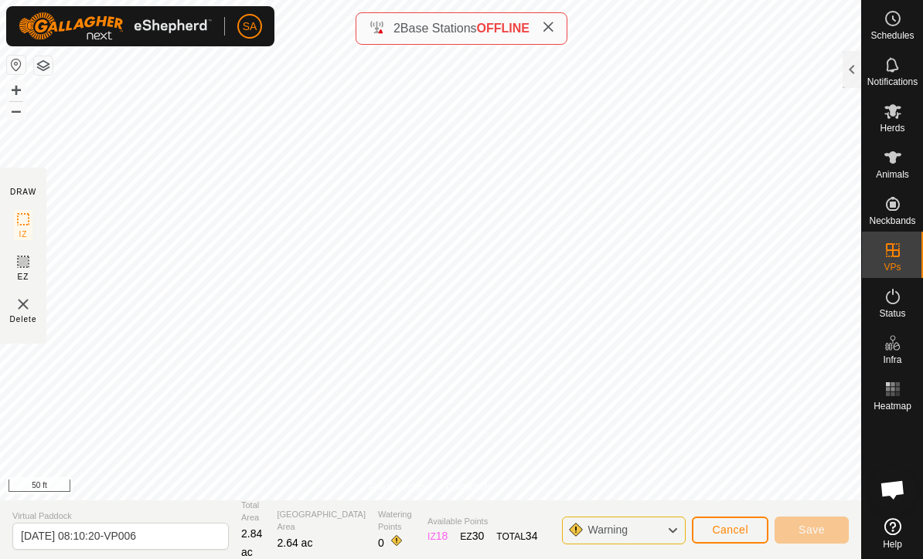
click at [736, 530] on span "Cancel" at bounding box center [730, 530] width 36 height 12
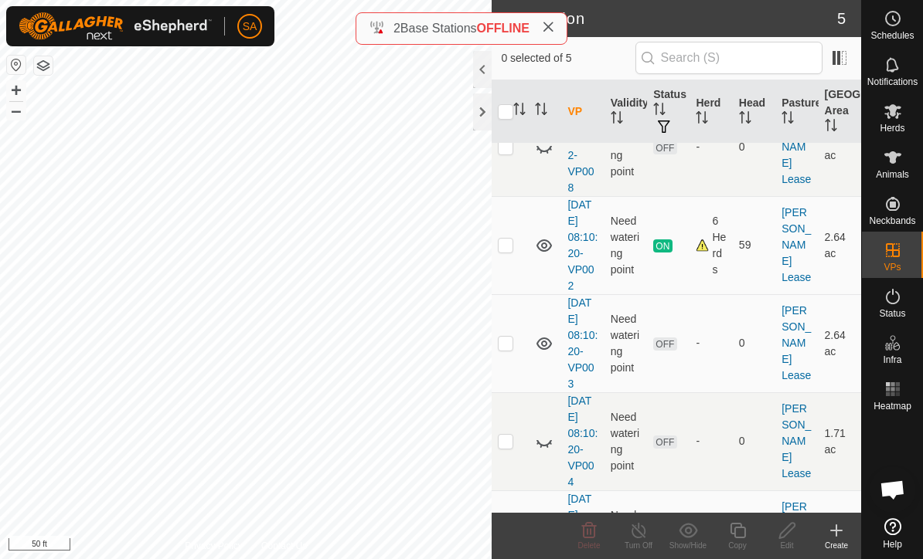
scroll to position [149, 0]
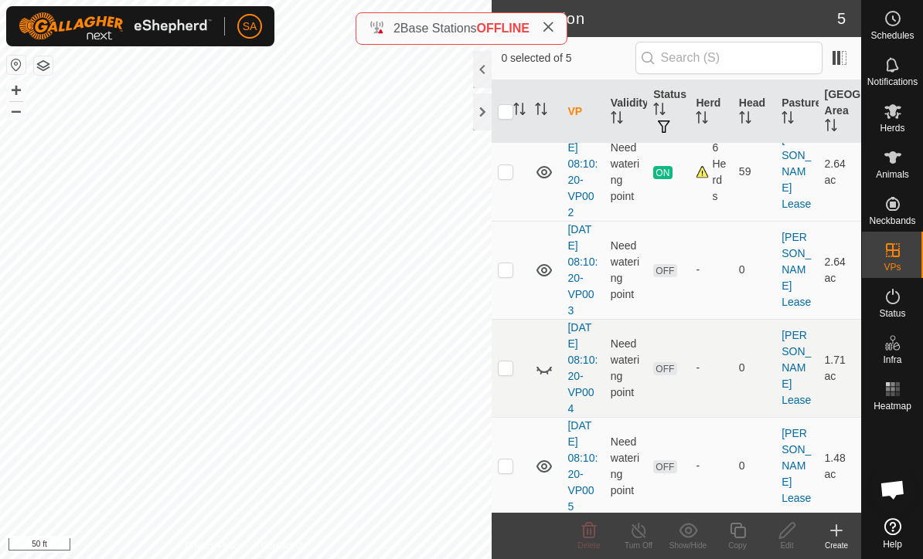
click at [512, 370] on p-checkbox at bounding box center [505, 368] width 15 height 12
click at [508, 370] on p-checkbox at bounding box center [505, 368] width 15 height 12
click at [503, 366] on p-checkbox at bounding box center [505, 368] width 15 height 12
click at [504, 372] on p-checkbox at bounding box center [505, 368] width 15 height 12
checkbox input "false"
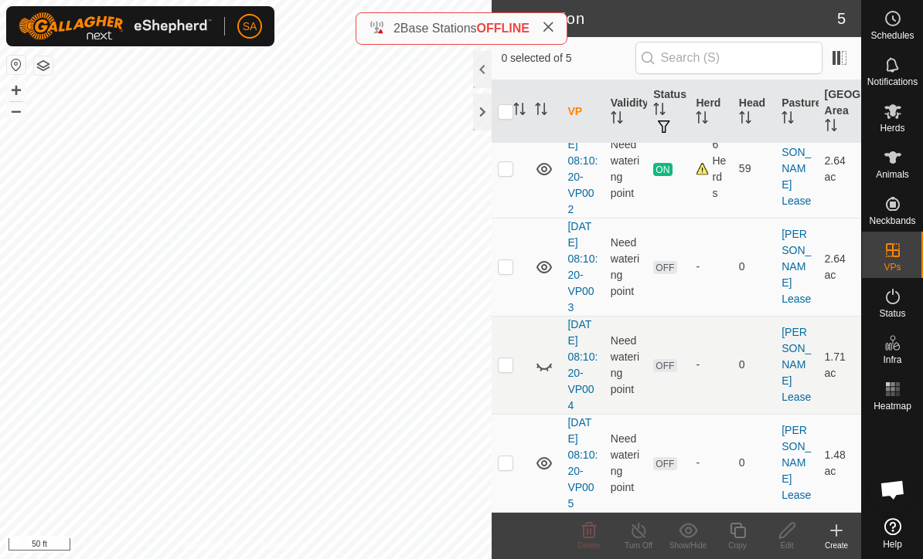
scroll to position [151, 0]
click at [508, 461] on p-checkbox at bounding box center [505, 463] width 15 height 12
click at [520, 465] on td at bounding box center [509, 464] width 37 height 98
checkbox input "false"
click at [513, 266] on p-checkbox at bounding box center [505, 267] width 15 height 12
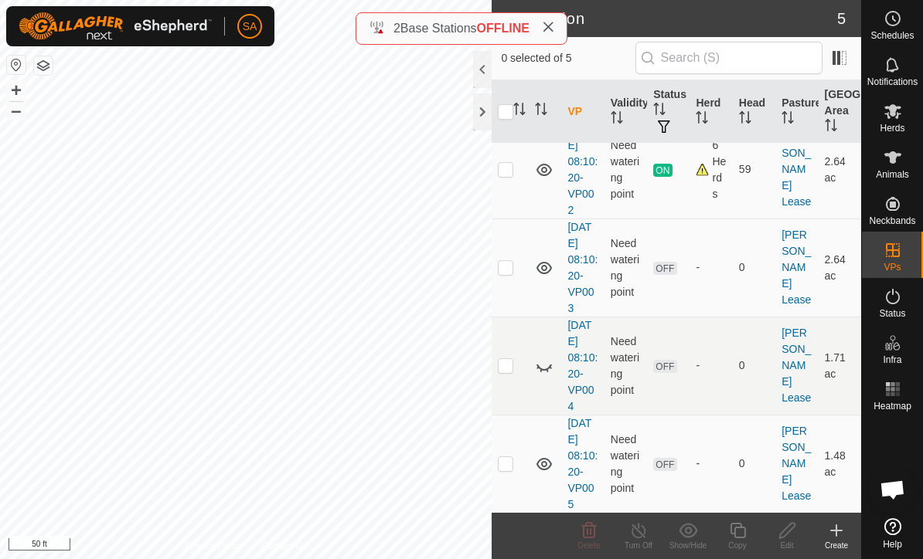
checkbox input "true"
click at [899, 118] on icon at bounding box center [892, 111] width 19 height 19
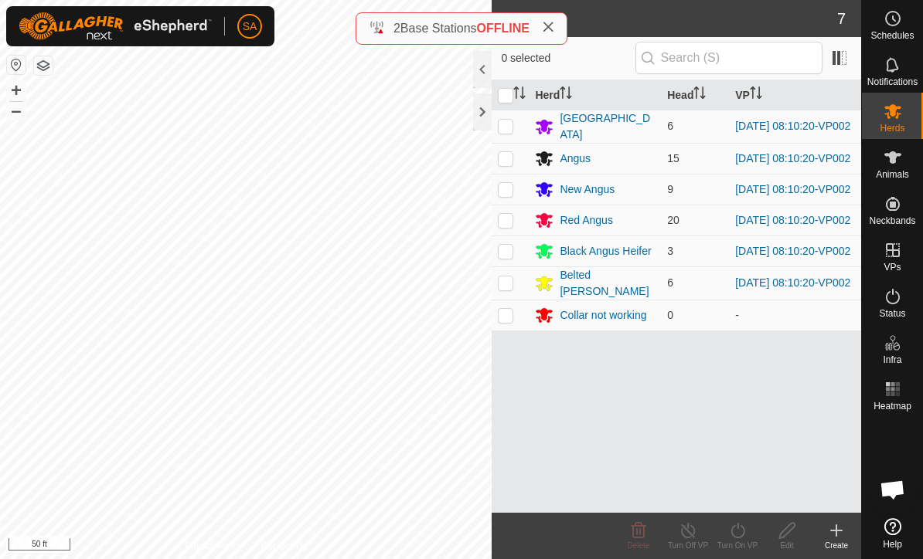
click at [510, 124] on p-checkbox at bounding box center [505, 126] width 15 height 12
checkbox input "true"
click at [509, 163] on p-checkbox at bounding box center [505, 158] width 15 height 12
checkbox input "true"
click at [512, 202] on td at bounding box center [509, 189] width 37 height 31
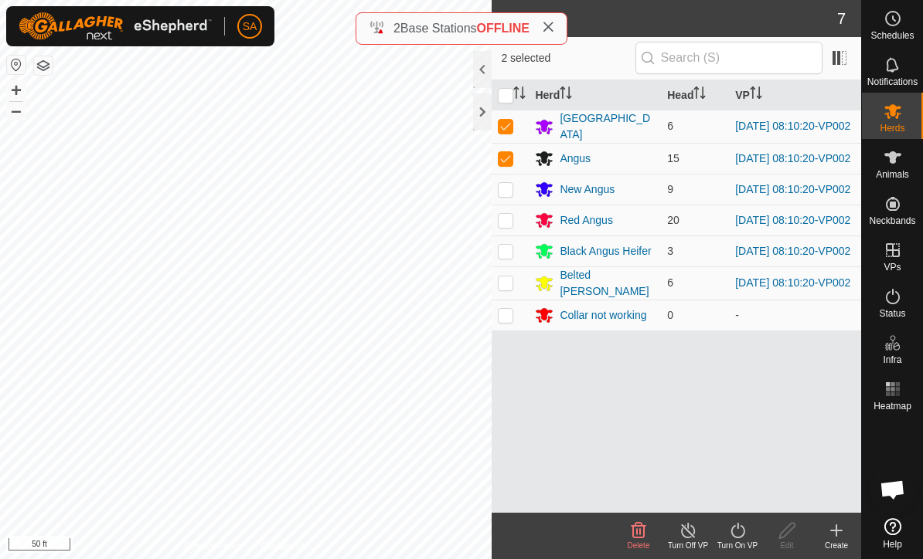
checkbox input "true"
click at [516, 230] on td at bounding box center [509, 220] width 37 height 31
checkbox input "true"
click at [518, 266] on td at bounding box center [509, 251] width 37 height 31
checkbox input "true"
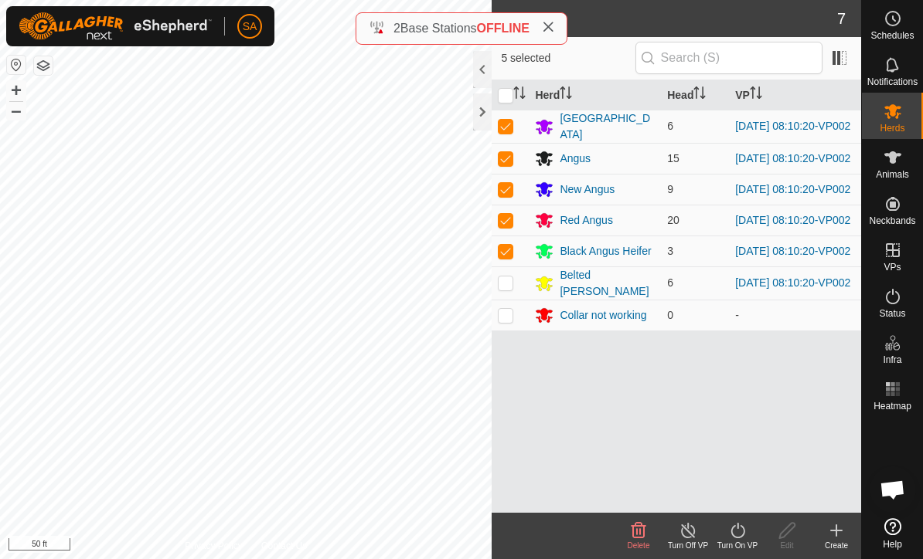
click at [517, 290] on td at bounding box center [509, 283] width 37 height 33
checkbox input "true"
click at [745, 536] on icon at bounding box center [737, 531] width 19 height 19
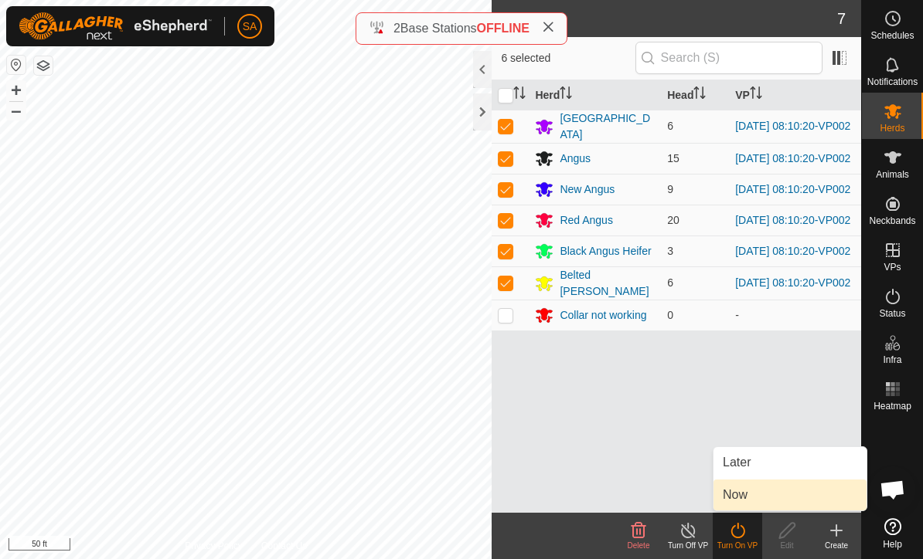
click at [767, 499] on link "Now" at bounding box center [789, 495] width 153 height 31
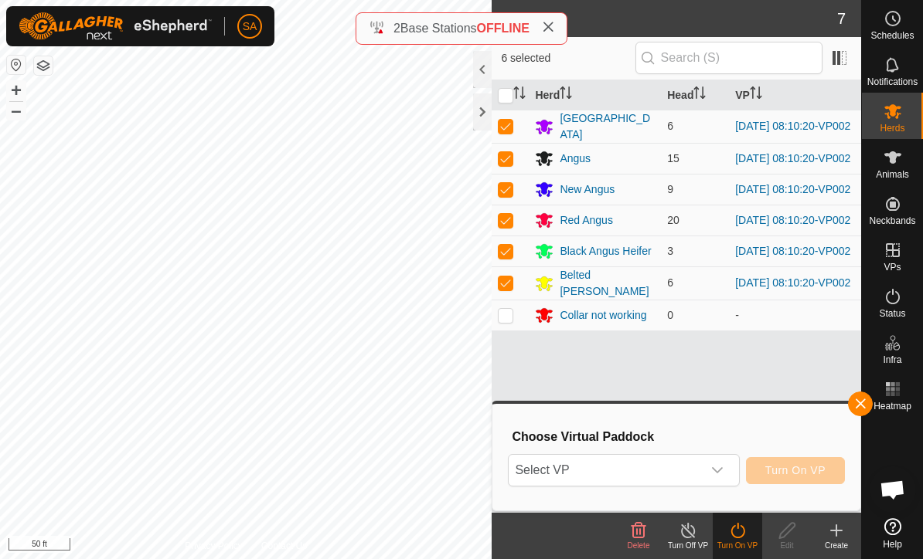
click at [723, 467] on icon "dropdown trigger" at bounding box center [717, 470] width 12 height 12
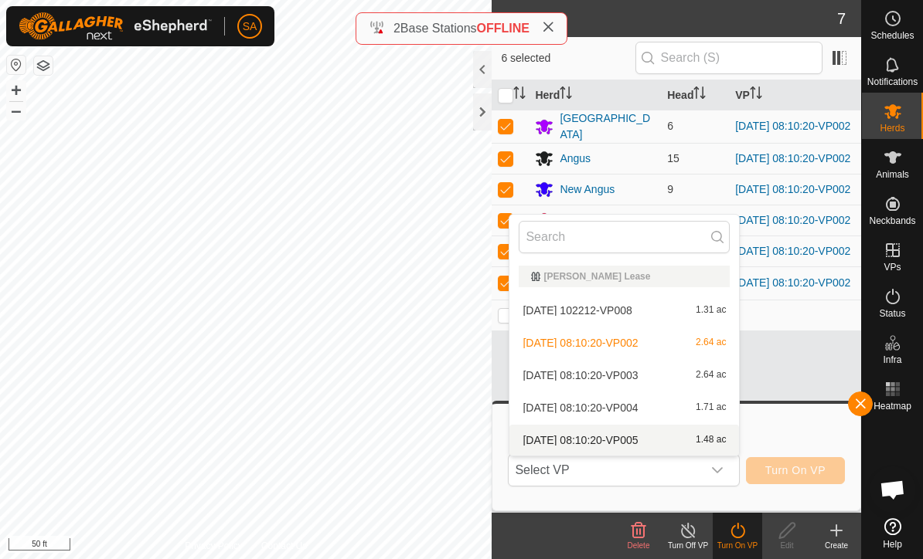
click at [665, 435] on div "2025-09-25 08:10:20-VP005 1.48 ac" at bounding box center [624, 440] width 211 height 19
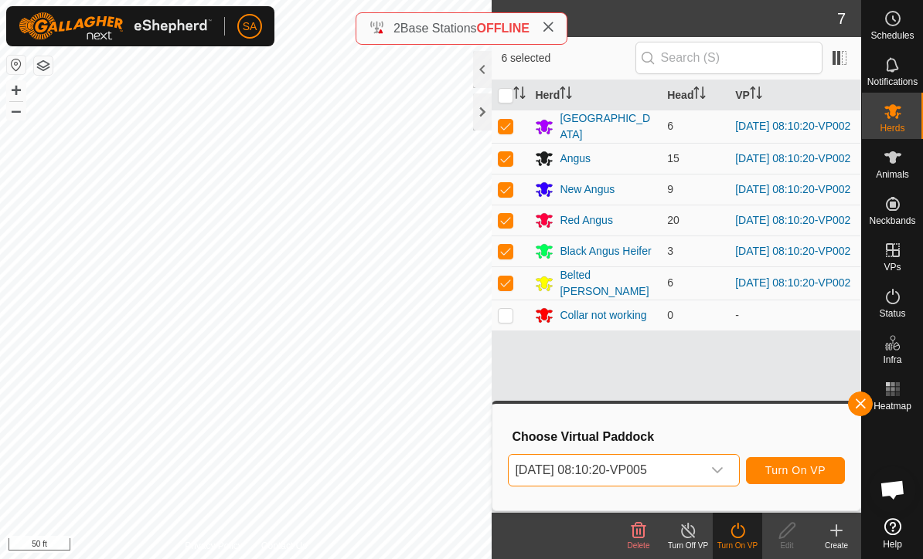
click at [719, 468] on icon "dropdown trigger" at bounding box center [717, 470] width 12 height 12
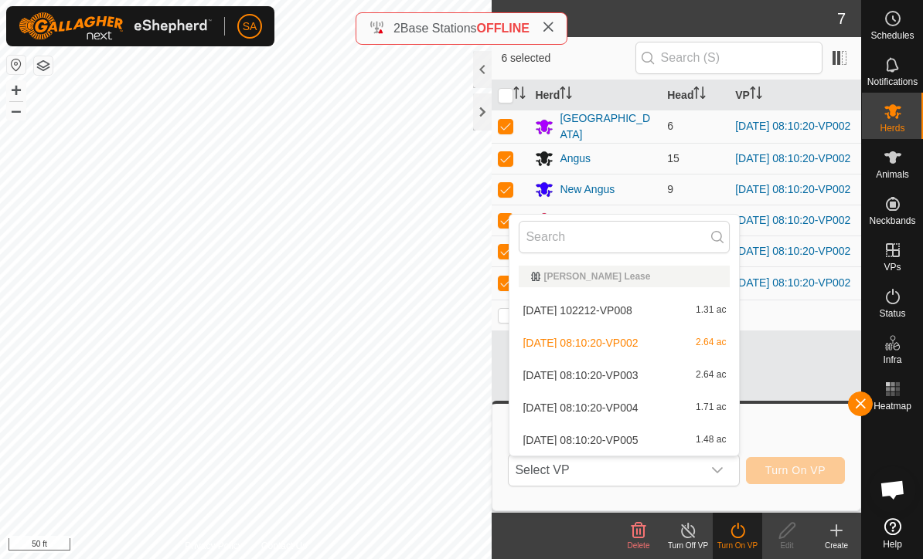
click at [662, 377] on div "2025-09-25 08:10:20-VP003 2.64 ac" at bounding box center [624, 375] width 211 height 19
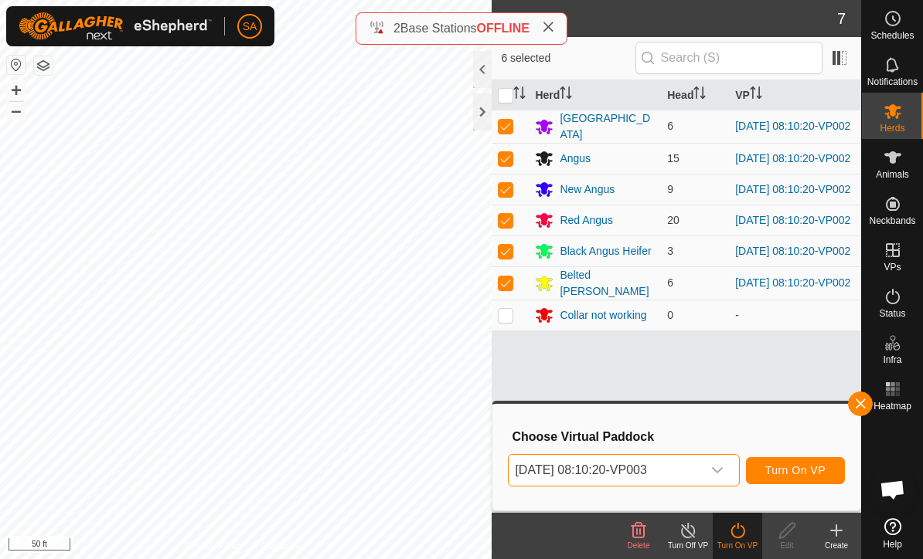
click at [801, 468] on span "Turn On VP" at bounding box center [795, 470] width 60 height 12
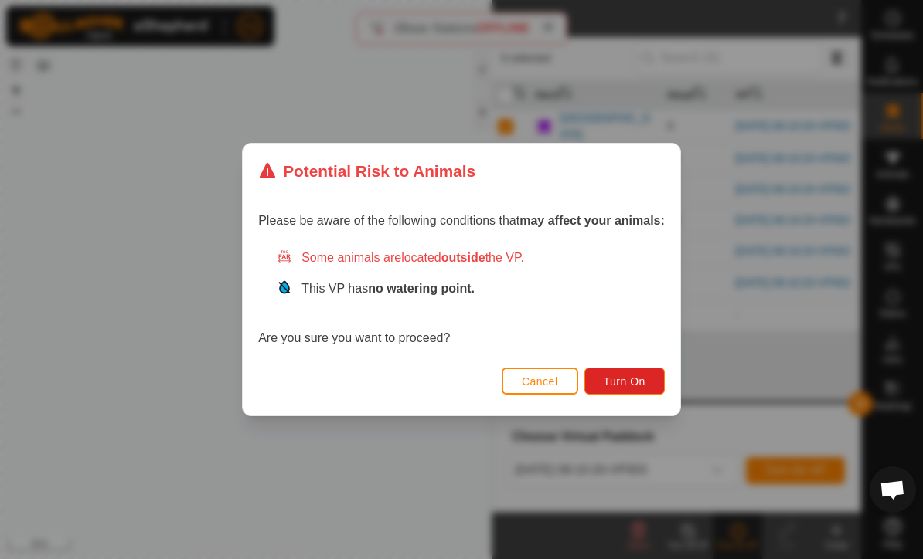
click at [643, 374] on button "Turn On" at bounding box center [624, 381] width 80 height 27
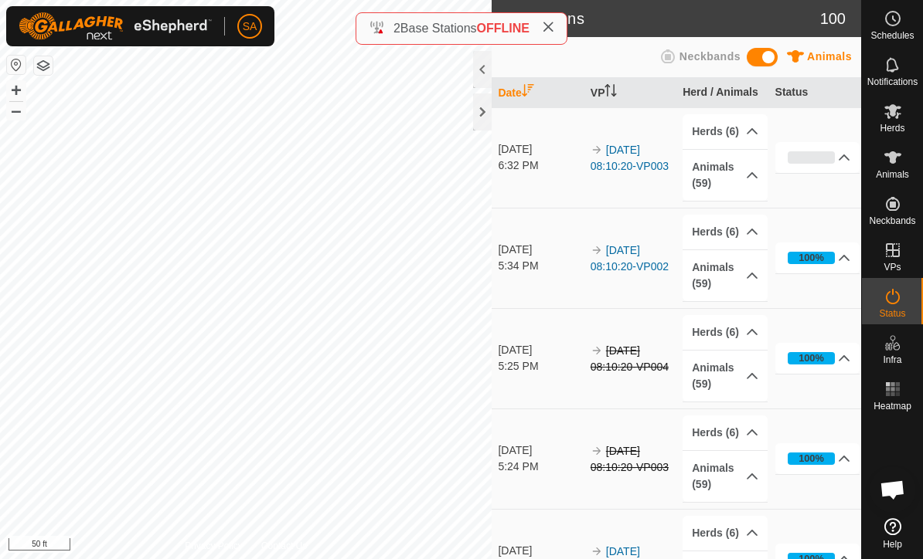
click at [489, 113] on div at bounding box center [482, 112] width 19 height 37
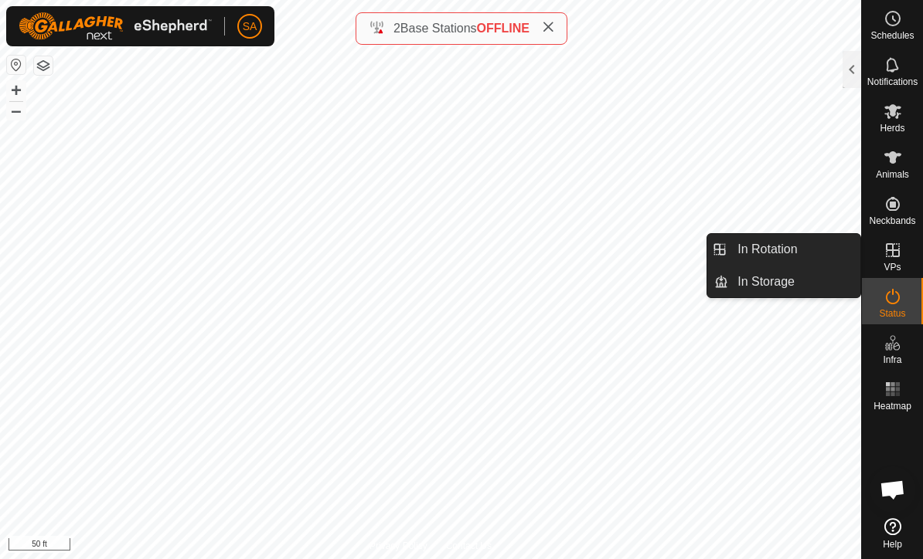
click at [786, 245] on span "In Rotation" at bounding box center [767, 249] width 60 height 19
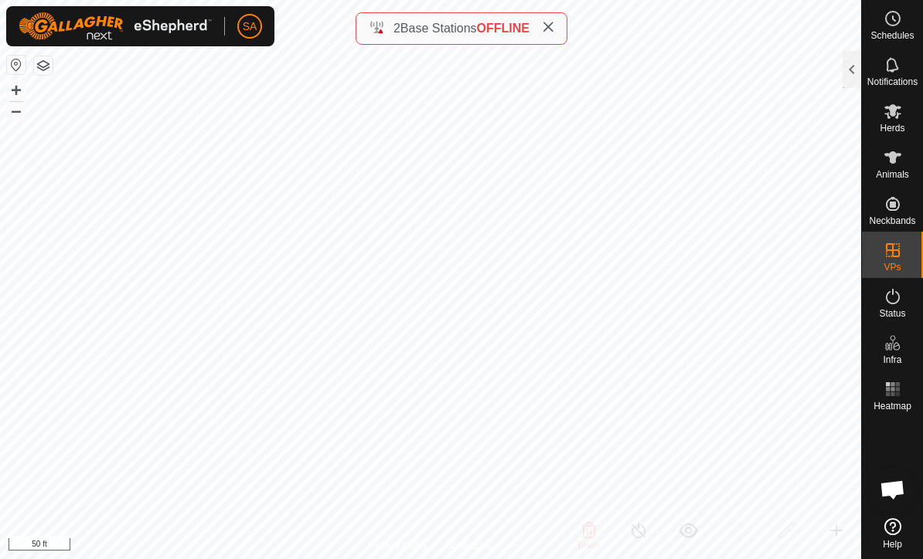
click at [857, 63] on div at bounding box center [851, 69] width 19 height 37
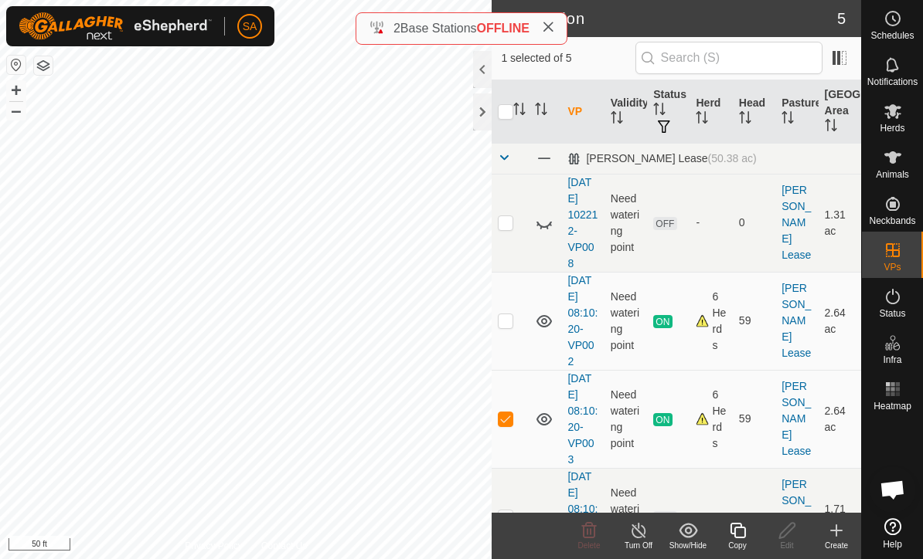
click at [511, 410] on td at bounding box center [509, 419] width 37 height 98
checkbox input "false"
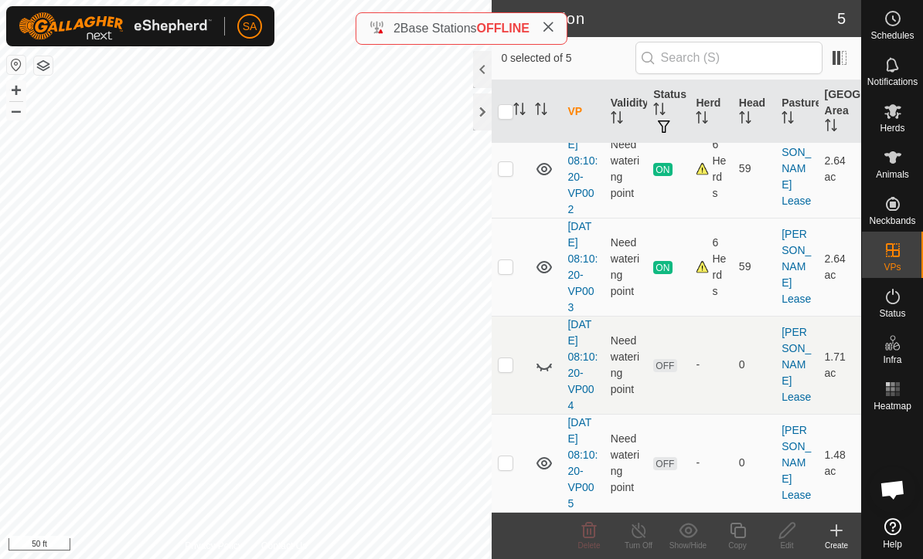
scroll to position [151, 0]
click at [515, 365] on td at bounding box center [509, 366] width 37 height 98
click at [510, 366] on p-checkbox at bounding box center [505, 365] width 15 height 12
checkbox input "false"
click at [513, 464] on p-checkbox at bounding box center [505, 463] width 15 height 12
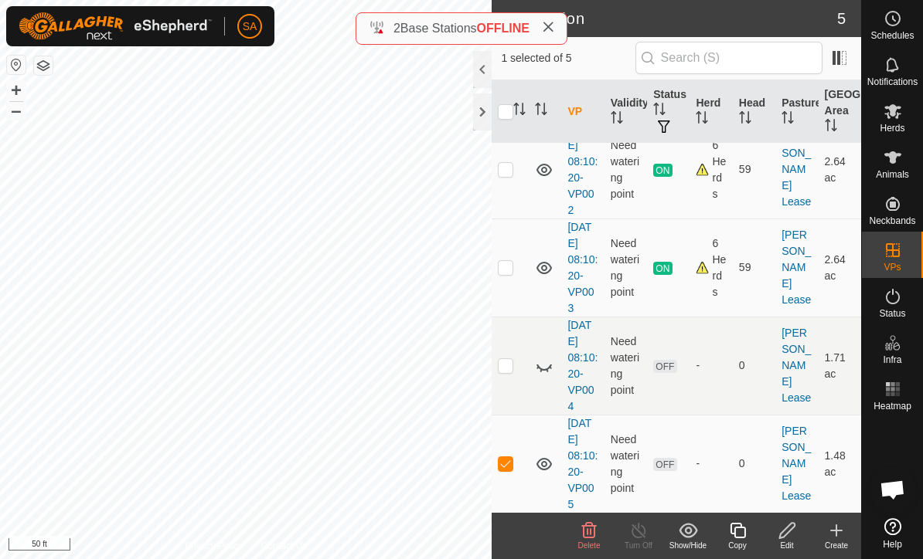
click at [516, 471] on td at bounding box center [509, 464] width 37 height 98
click at [553, 357] on icon at bounding box center [544, 366] width 19 height 19
click at [550, 362] on icon at bounding box center [544, 366] width 19 height 19
click at [511, 464] on p-checkbox at bounding box center [505, 463] width 15 height 12
click at [508, 463] on p-checkbox at bounding box center [505, 463] width 15 height 12
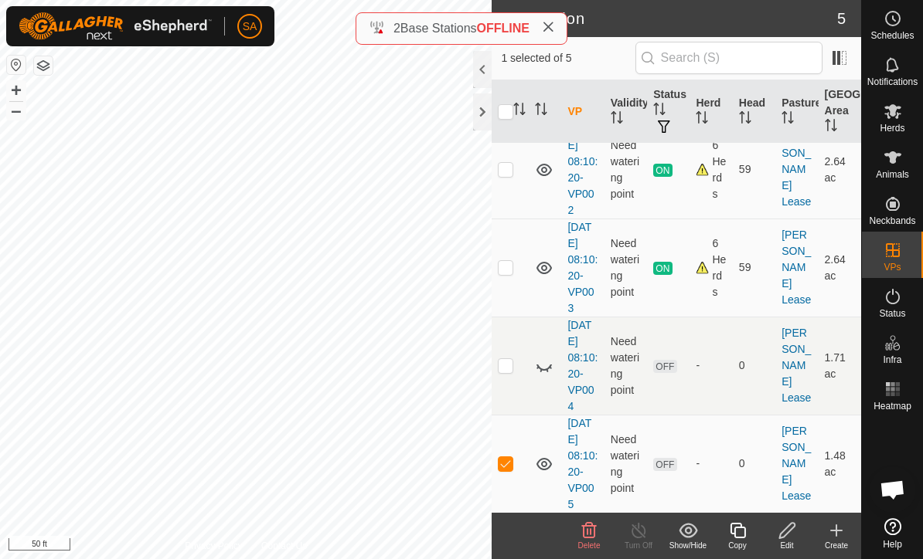
checkbox input "false"
click at [478, 107] on div at bounding box center [482, 112] width 19 height 37
